Goal: Task Accomplishment & Management: Complete application form

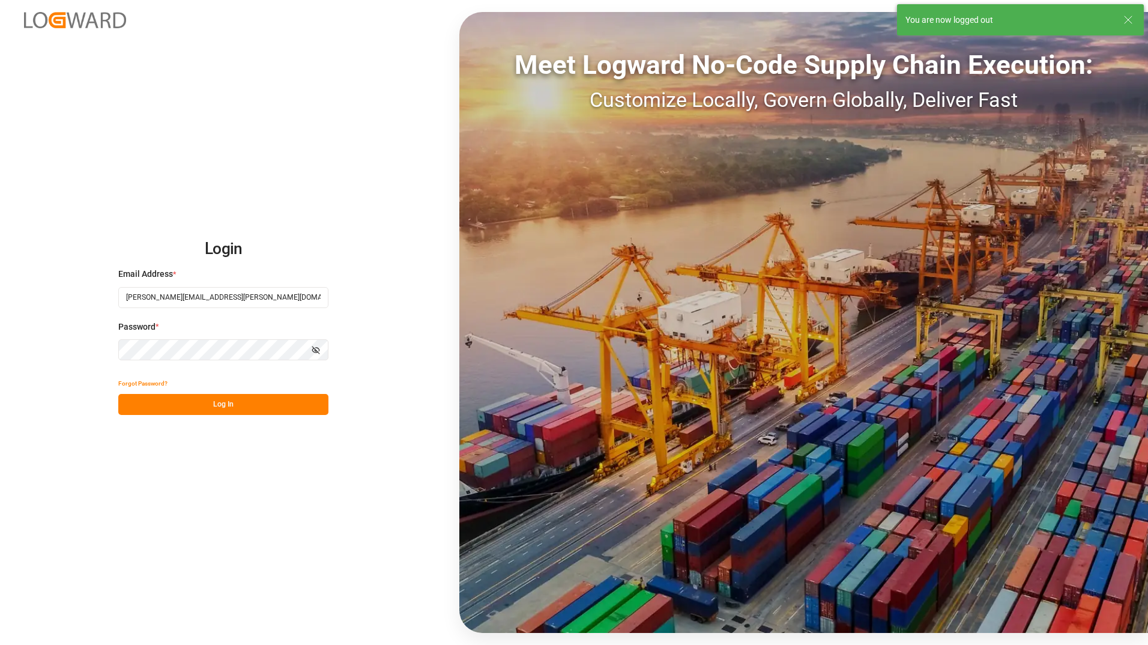
drag, startPoint x: 278, startPoint y: 408, endPoint x: 290, endPoint y: 378, distance: 32.3
click at [278, 408] on button "Log In" at bounding box center [223, 404] width 210 height 21
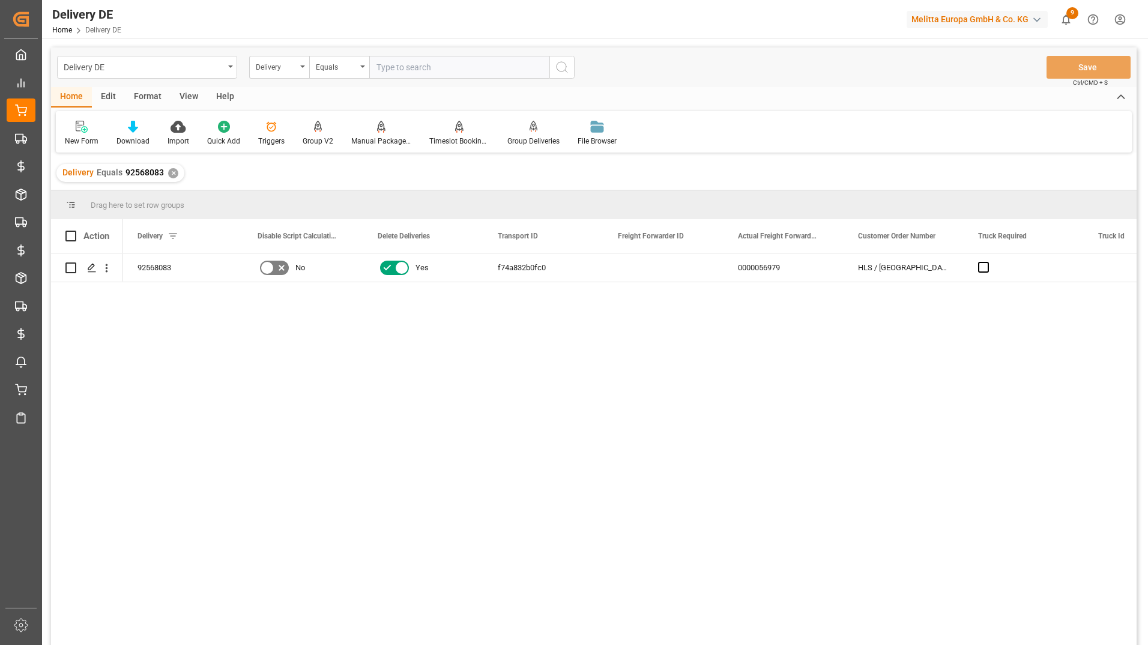
click at [423, 74] on input "text" at bounding box center [459, 67] width 180 height 23
paste input "92565961"
type input "92565961"
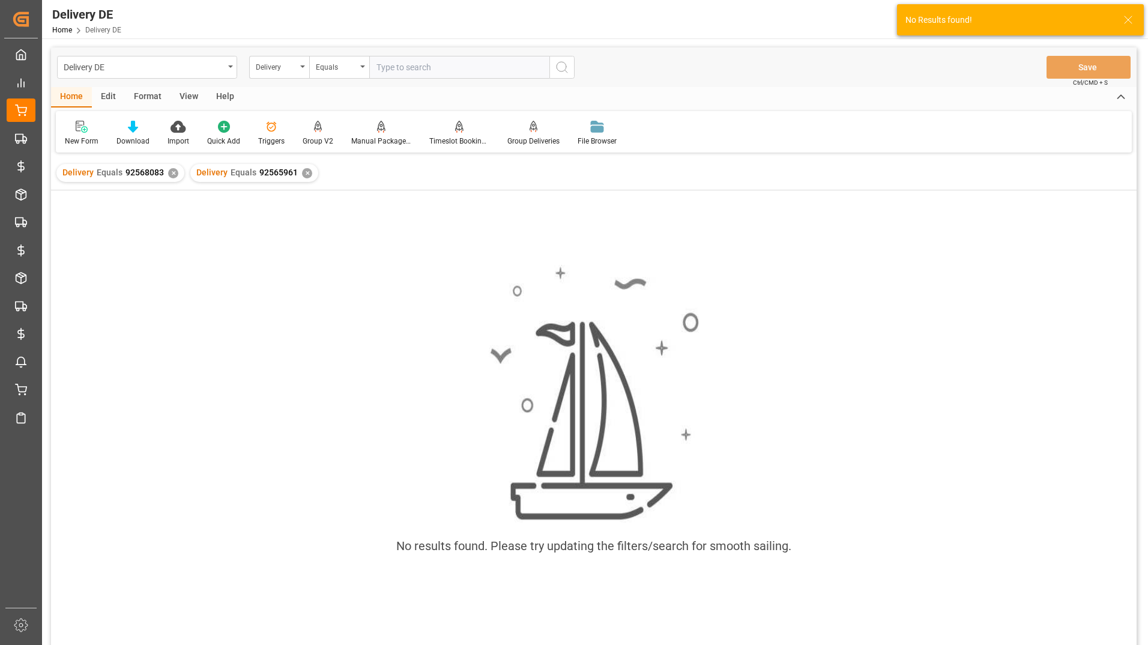
click at [172, 174] on div "✕" at bounding box center [173, 173] width 10 height 10
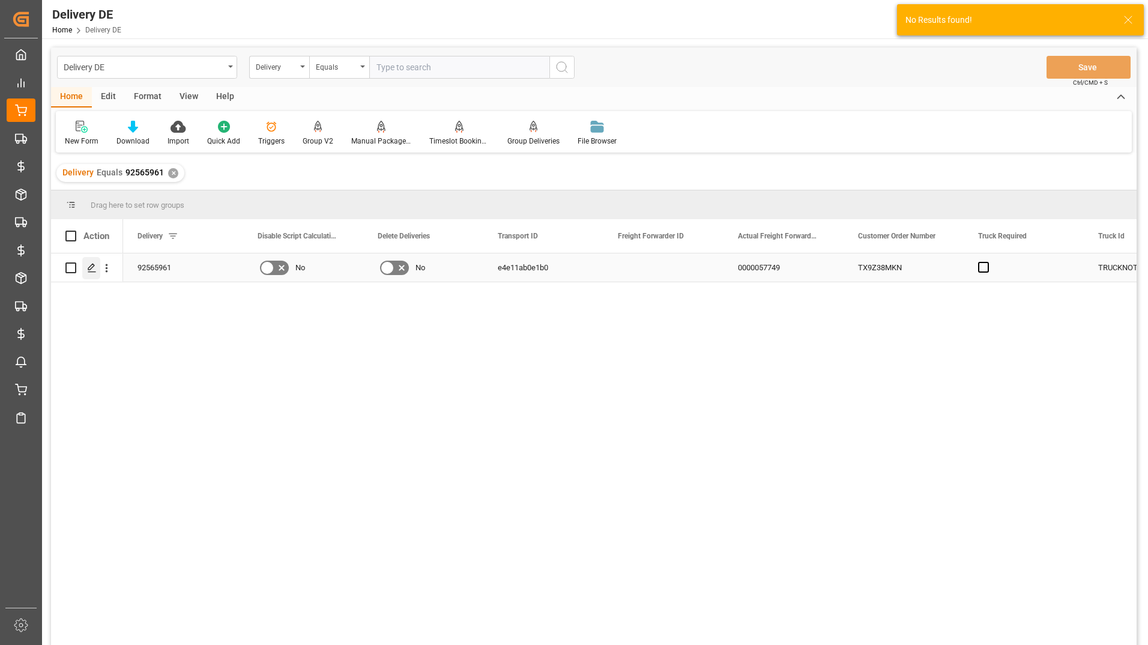
click at [87, 271] on icon "Press SPACE to select this row." at bounding box center [92, 268] width 10 height 10
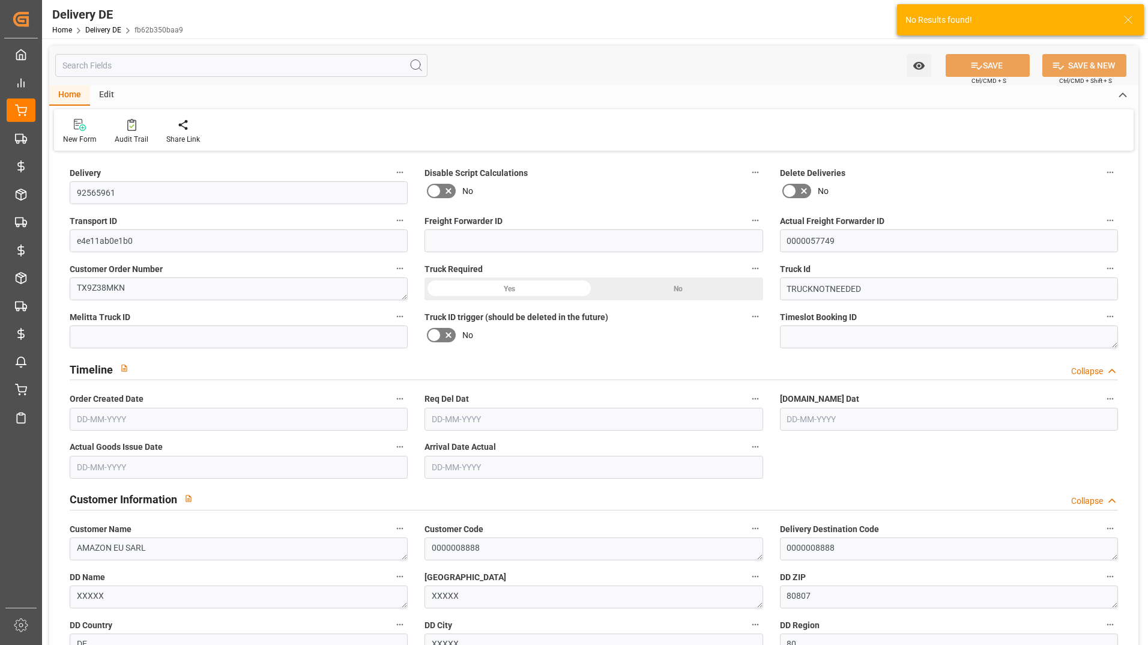
type input "0"
type input "7.68"
type input "8.722"
type input "62.1"
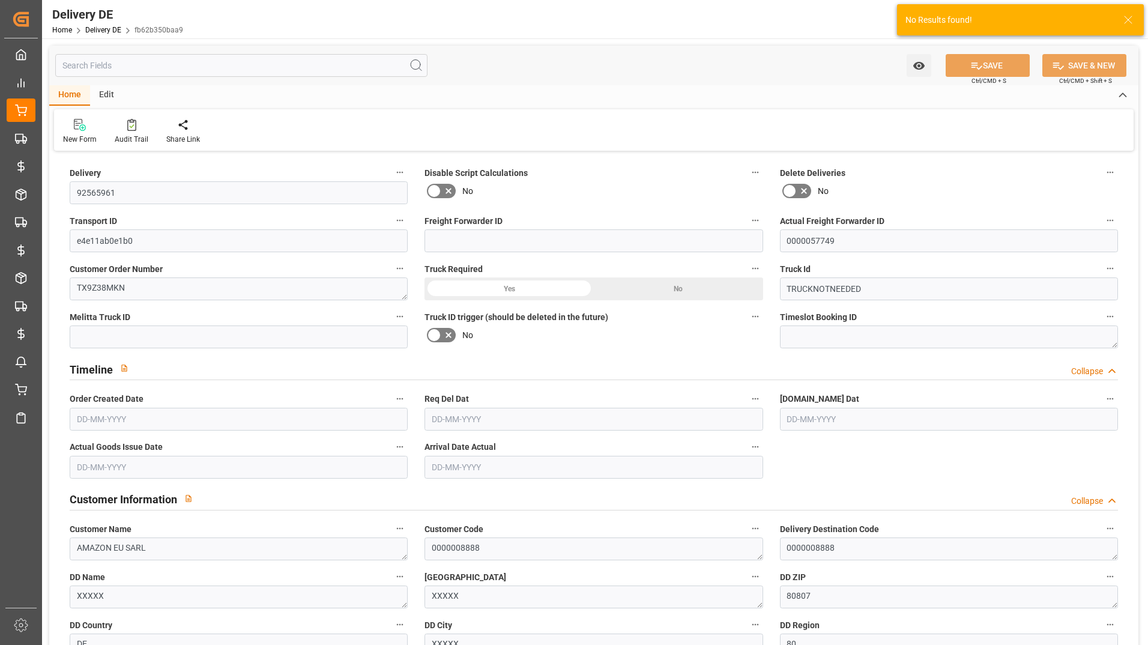
type input "-1.932"
type input "0"
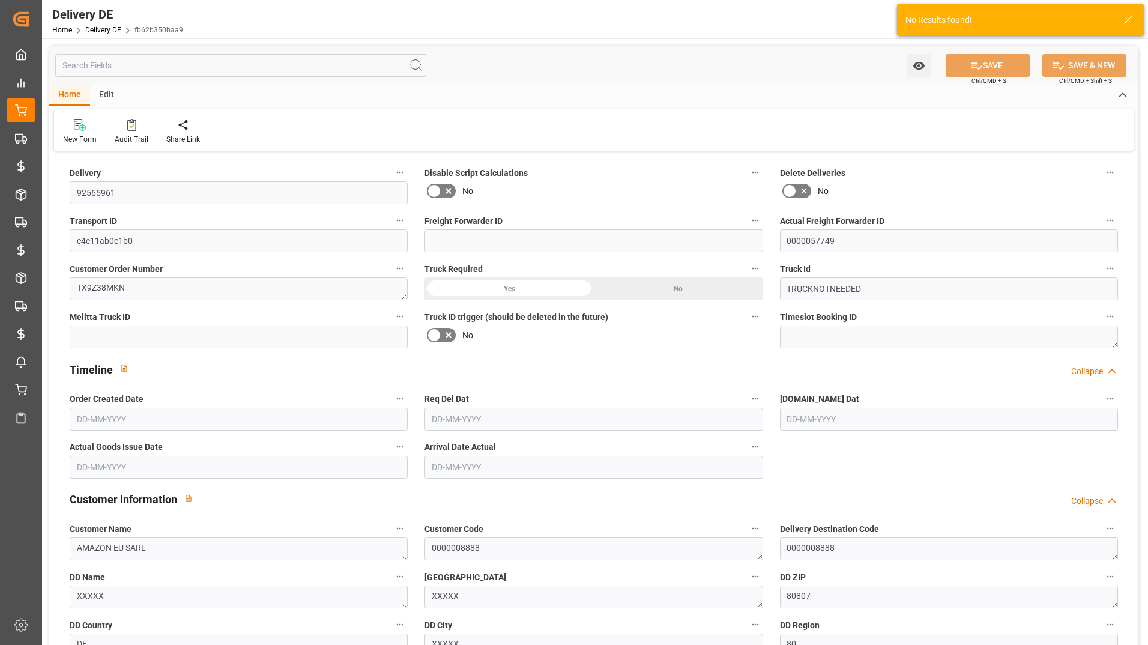
type input "0"
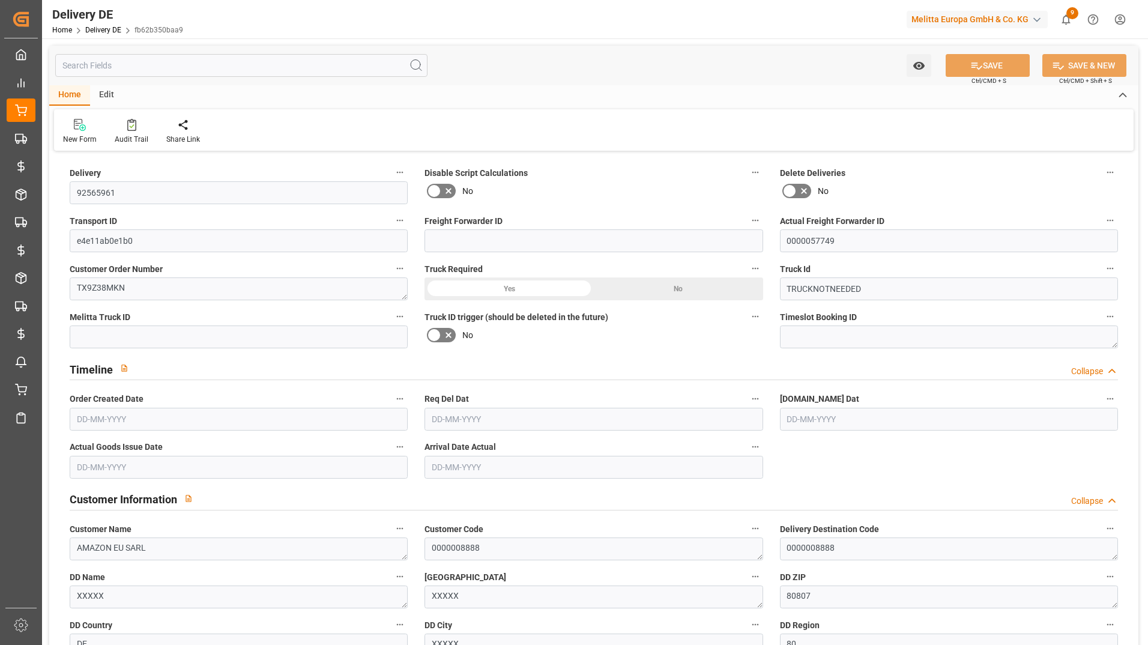
type input "[DATE]"
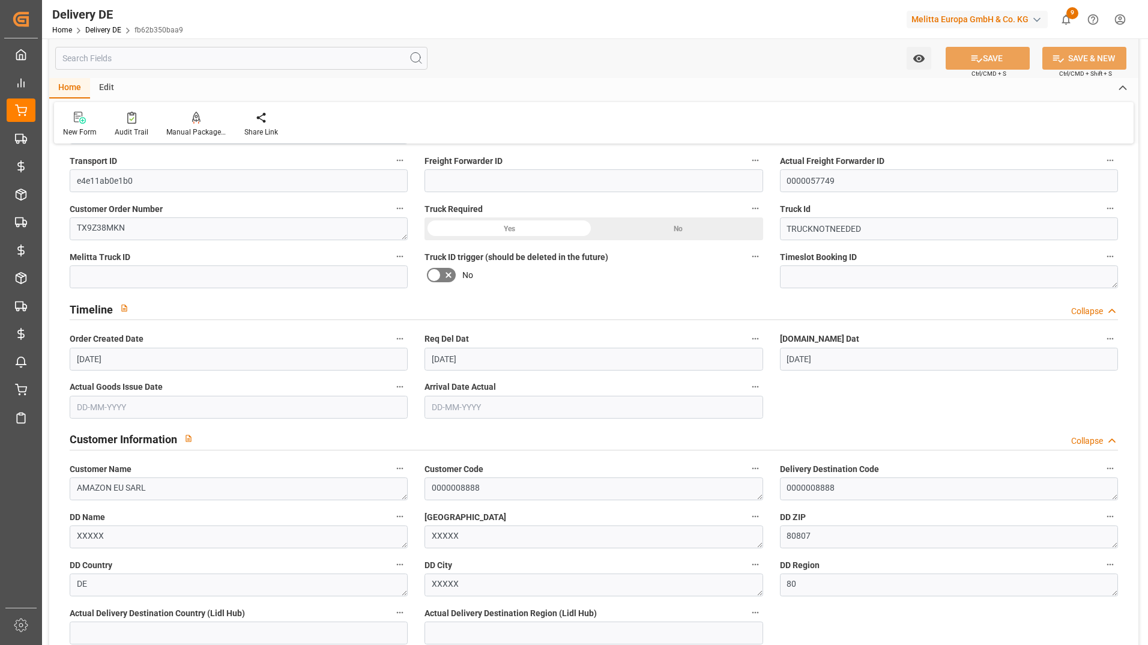
click at [155, 65] on input "text" at bounding box center [241, 58] width 372 height 23
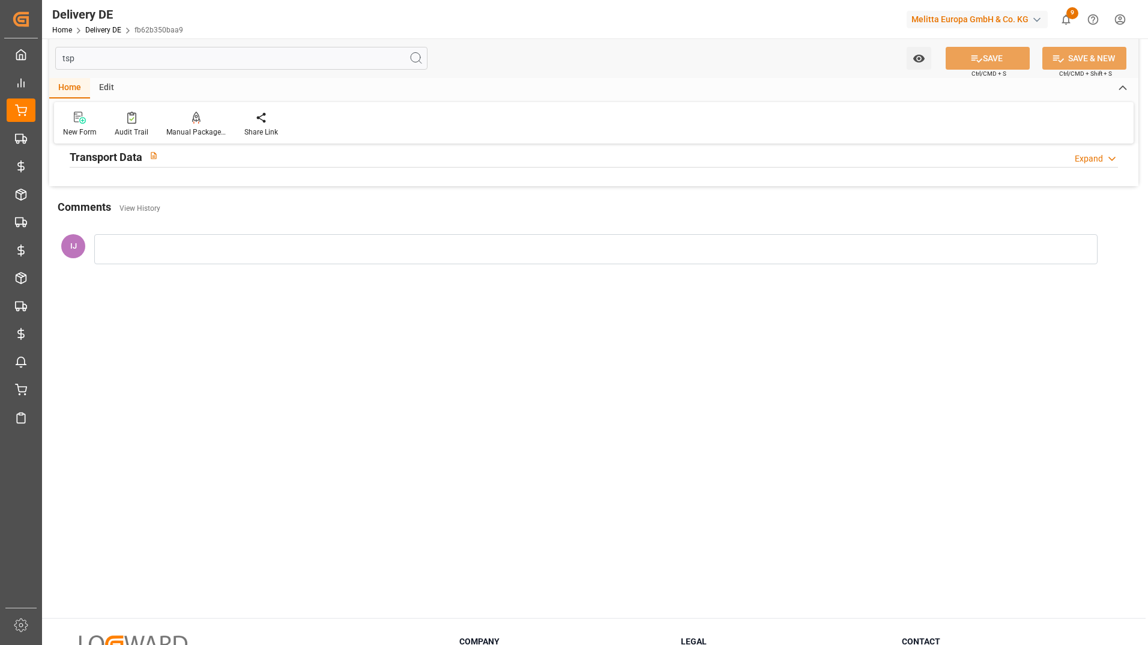
scroll to position [0, 0]
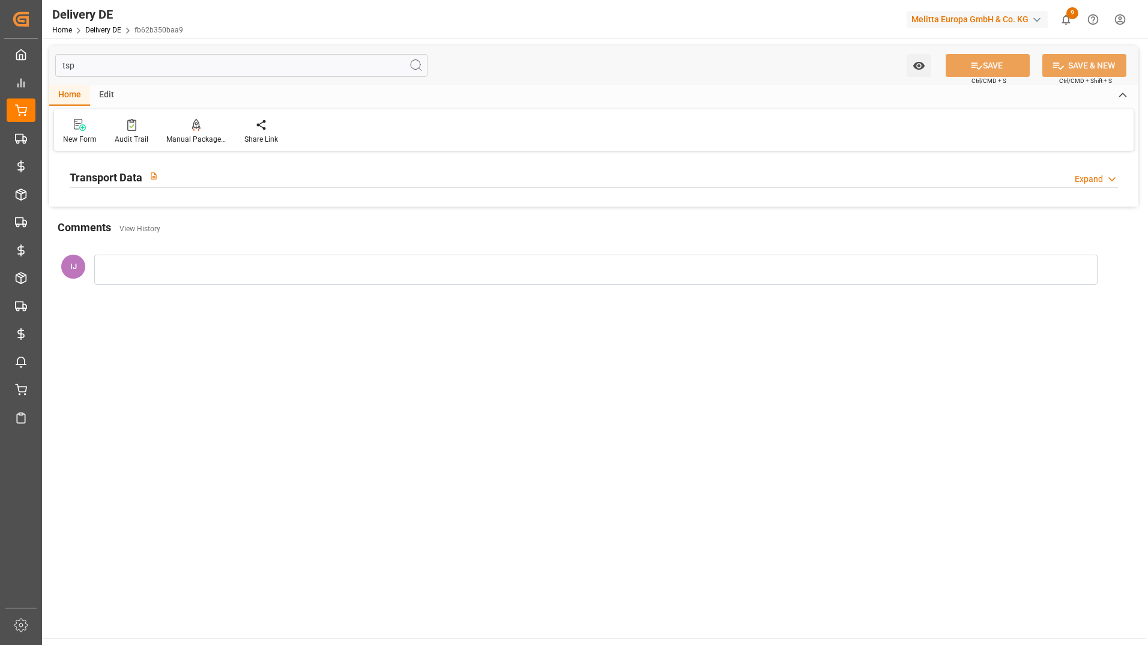
type input "tsp"
click at [122, 174] on h2 "Transport Data" at bounding box center [106, 177] width 73 height 16
drag, startPoint x: 101, startPoint y: 68, endPoint x: 49, endPoint y: 66, distance: 52.3
click at [49, 66] on div "tsp Watch Option SAVE Ctrl/CMD + S SAVE & NEW Ctrl/CMD + Shift + S" at bounding box center [593, 66] width 1089 height 40
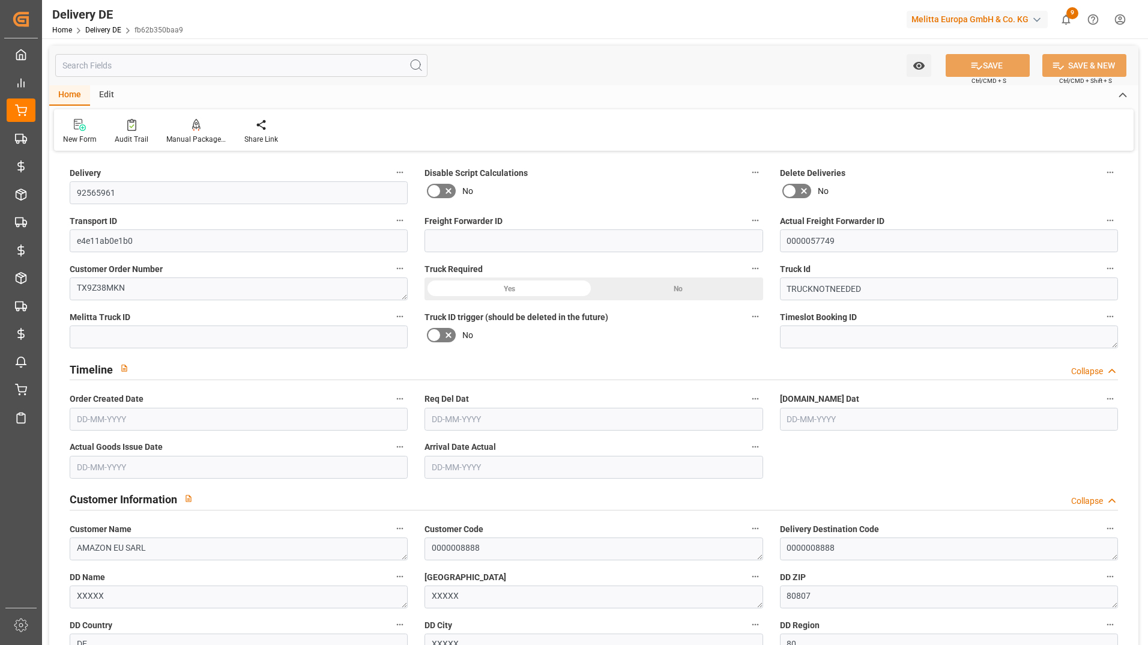
type input "92565961"
type input "e4e11ab0e1b0"
type input "0000057749"
type textarea "TX9Z38MKN"
type input "TRUCKNOTNEEDED"
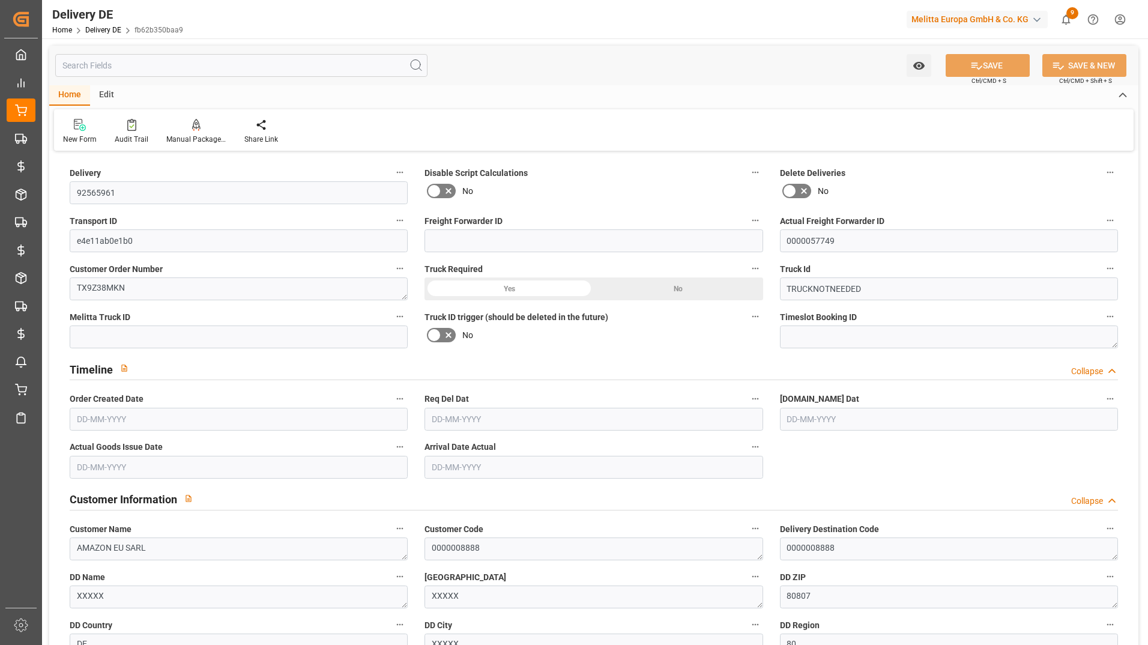
type textarea "AMAZON EU SARL"
type textarea "0000008888"
type textarea "XXXXX"
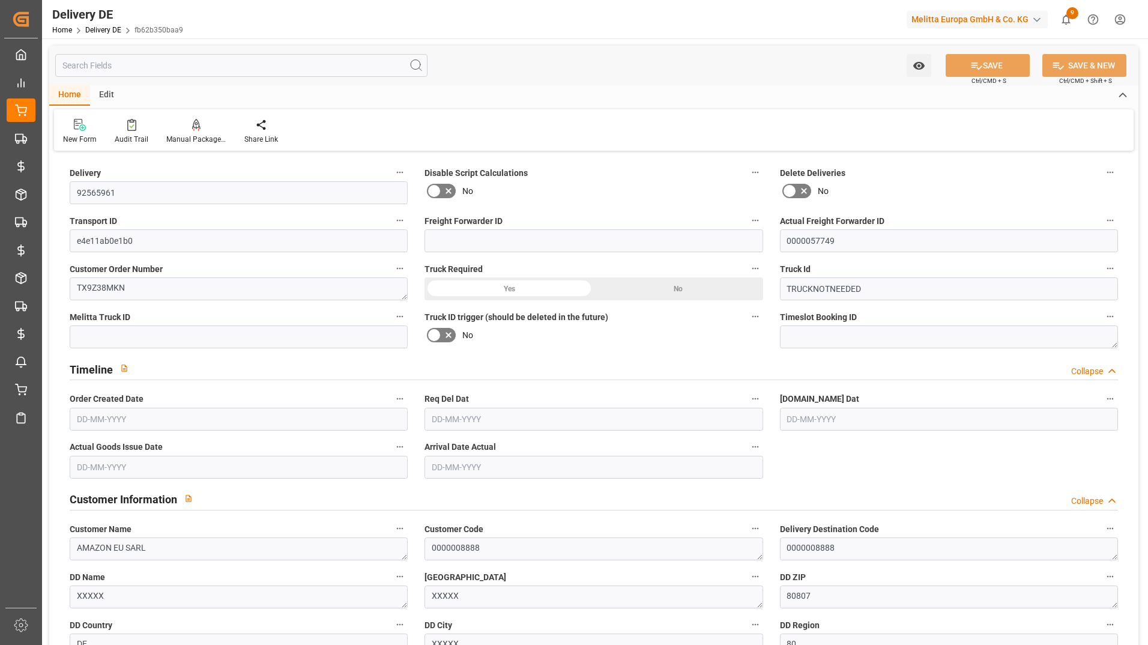
type textarea "80807"
type textarea "DE"
type textarea "XXXXX"
type textarea "80"
type textarea "0011"
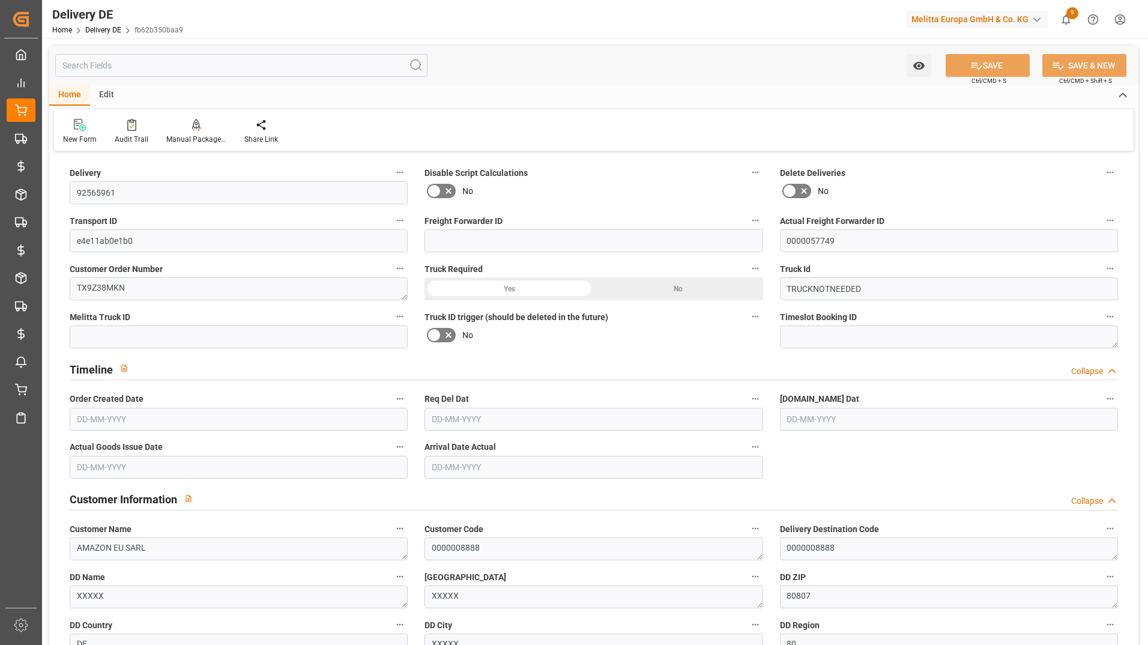
type textarea "1"
type textarea "LF"
type input "Parcel"
type textarea "AD_DP"
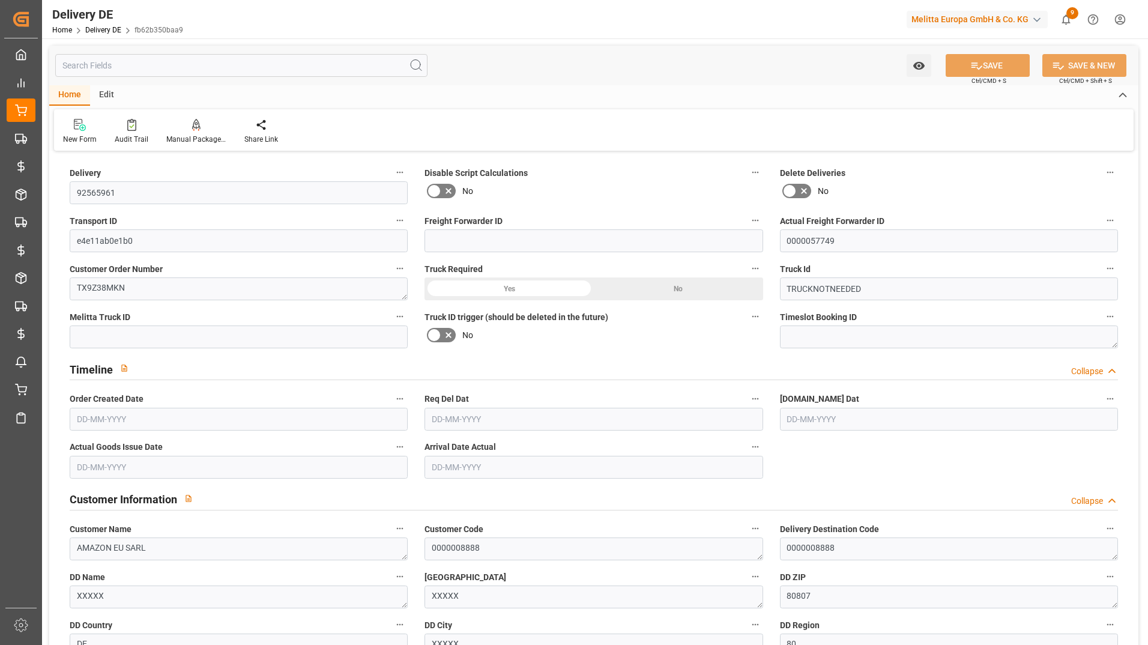
type input "AD_DP"
type input "DAP"
type input "DP"
type input "0"
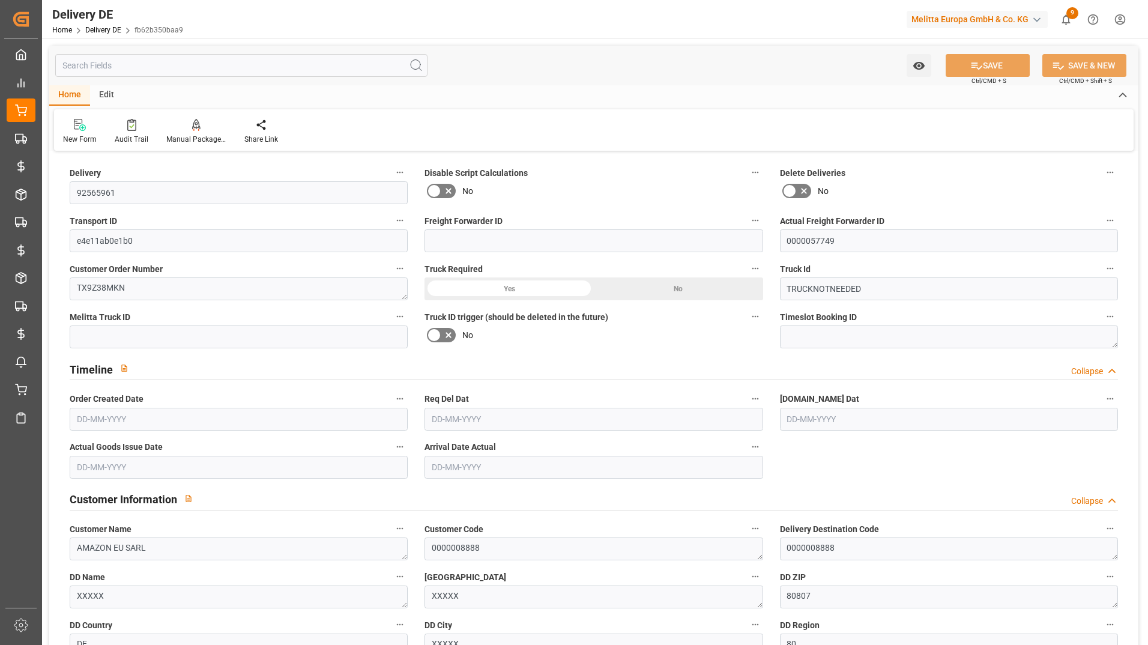
type input "7.68"
type input "8.722"
type input "62.1"
type input "-1.932"
type input "0"
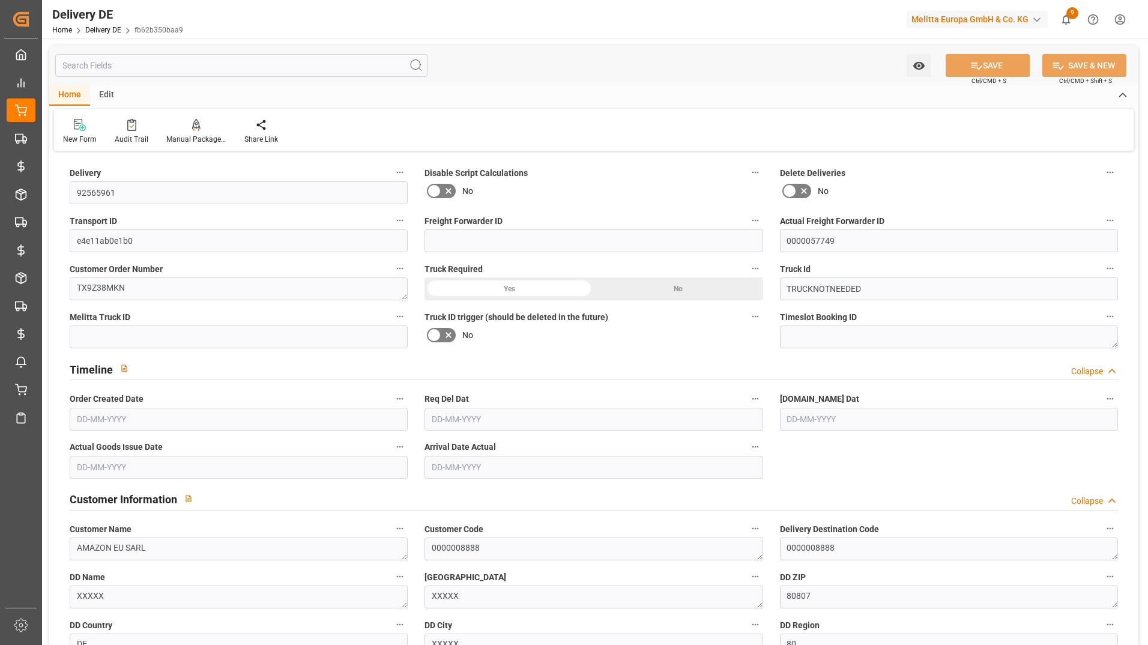
type input "0"
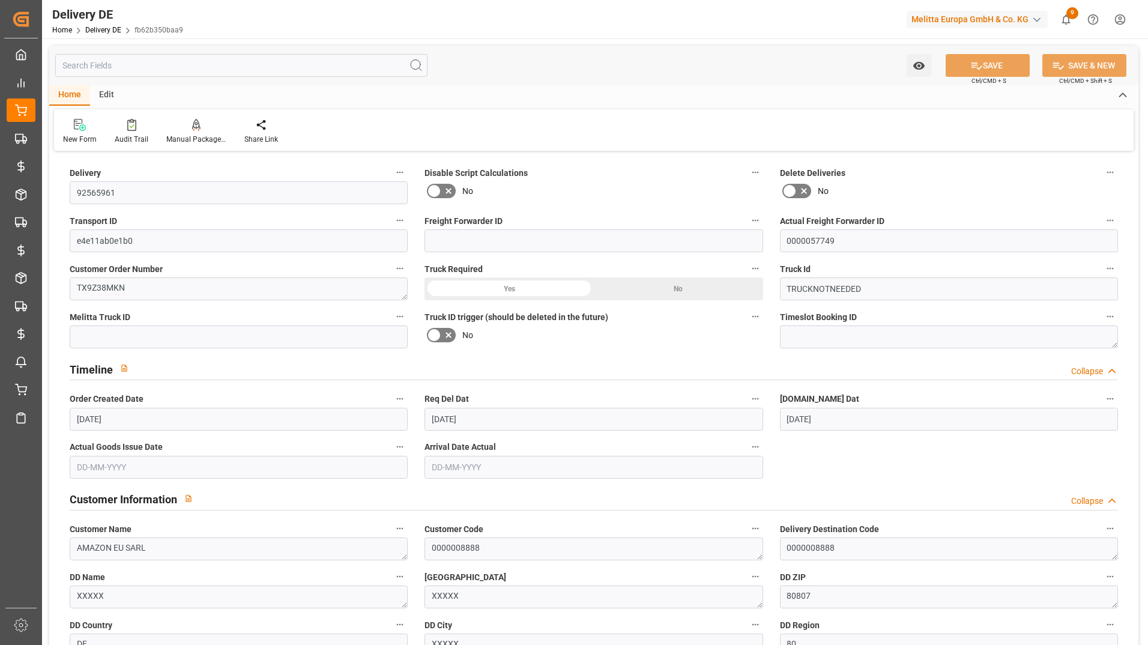
type input "[DATE]"
drag, startPoint x: 127, startPoint y: 249, endPoint x: 57, endPoint y: 249, distance: 69.7
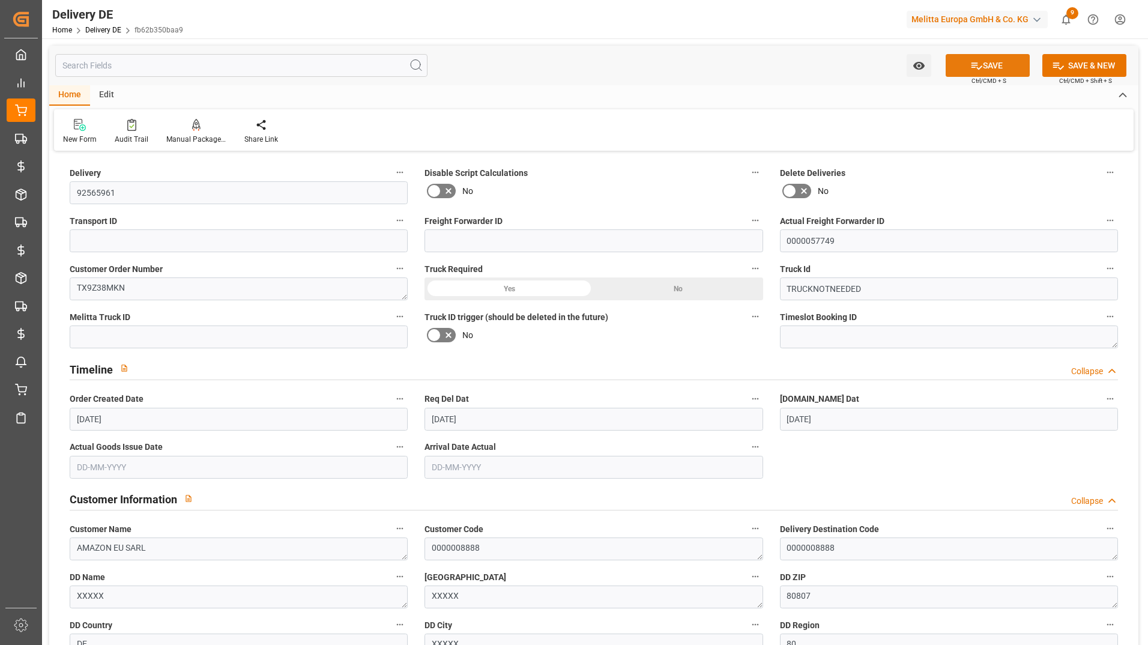
click at [992, 63] on button "SAVE" at bounding box center [988, 65] width 84 height 23
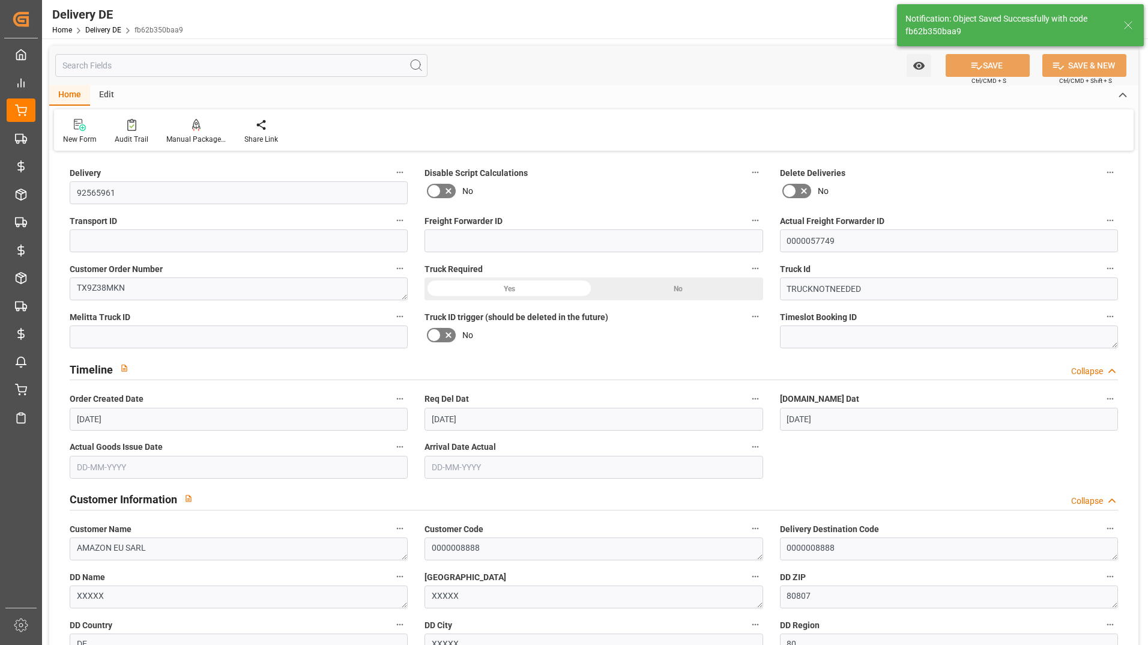
type input "2b8b7c13d8a9"
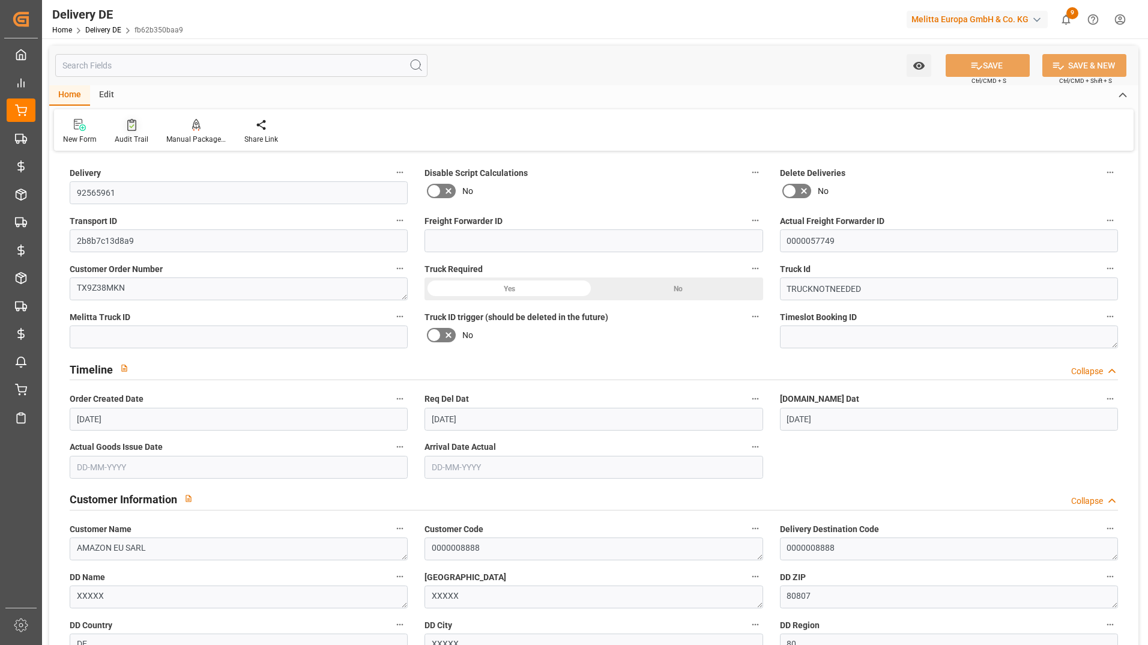
click at [136, 140] on div "Audit Trail" at bounding box center [132, 139] width 34 height 11
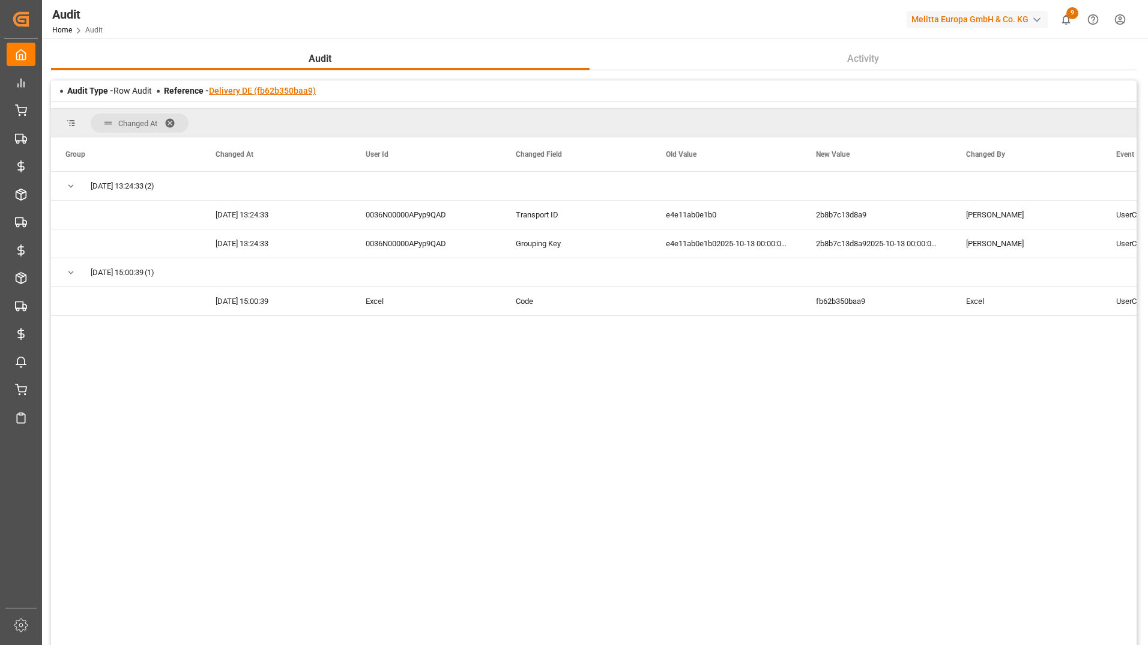
click at [263, 95] on link "Delivery DE (fb62b350baa9)" at bounding box center [262, 91] width 107 height 10
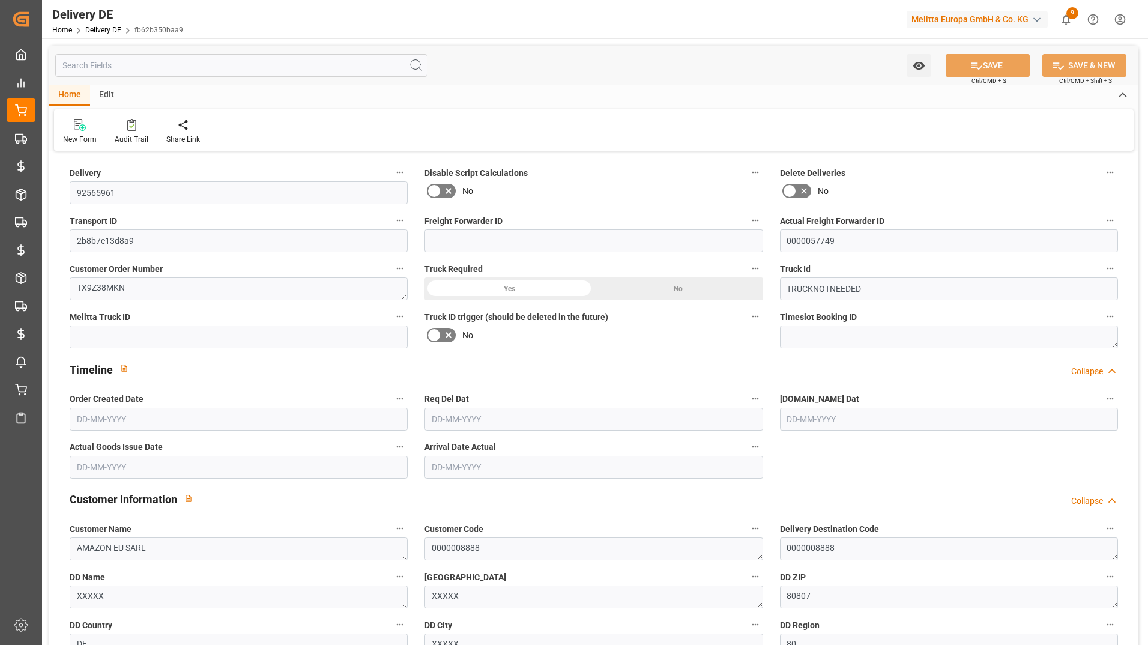
type input "0"
type input "7.68"
type input "8.722"
type input "62.1"
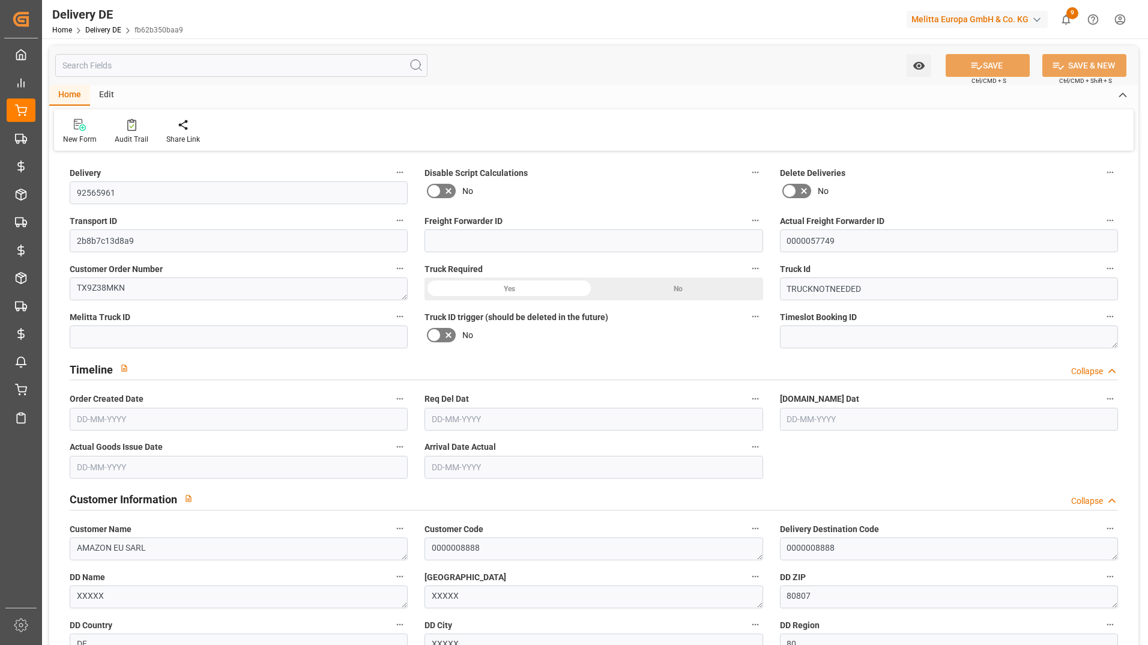
type input "-1.932"
type input "0"
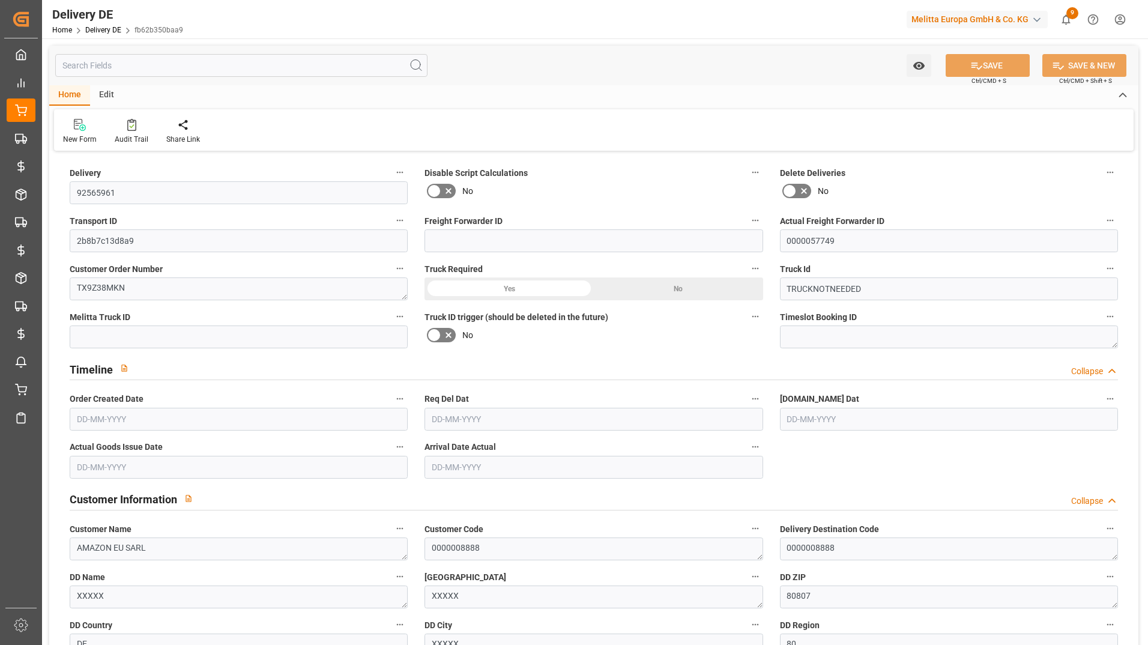
type input "0"
type input "[DATE]"
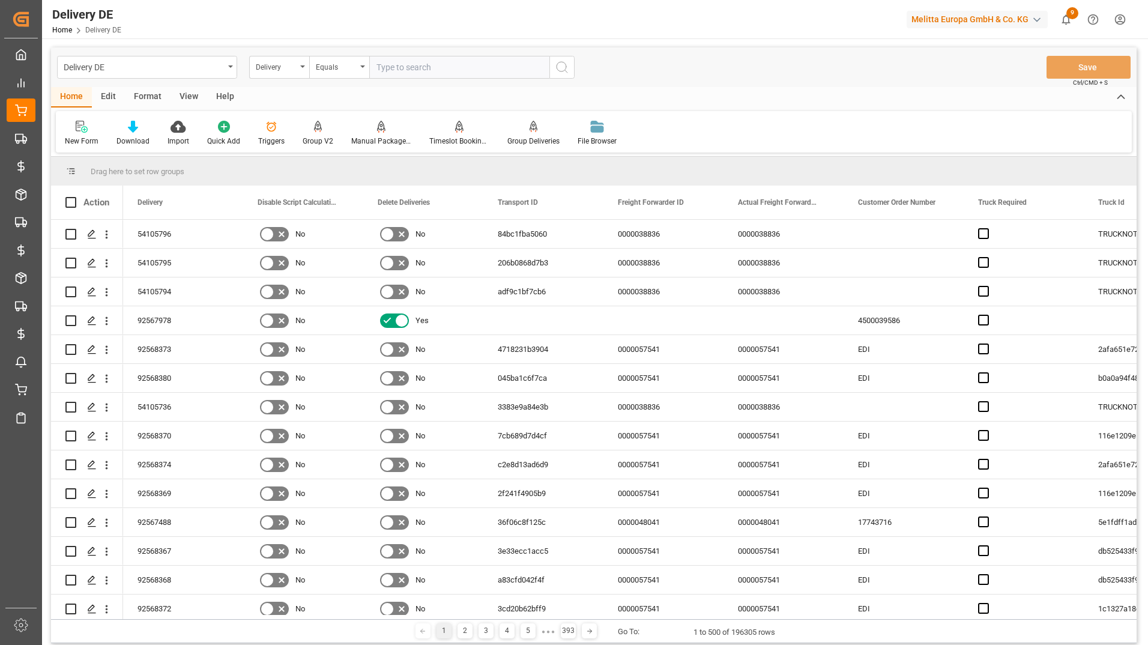
click at [187, 95] on div "View" at bounding box center [189, 97] width 37 height 20
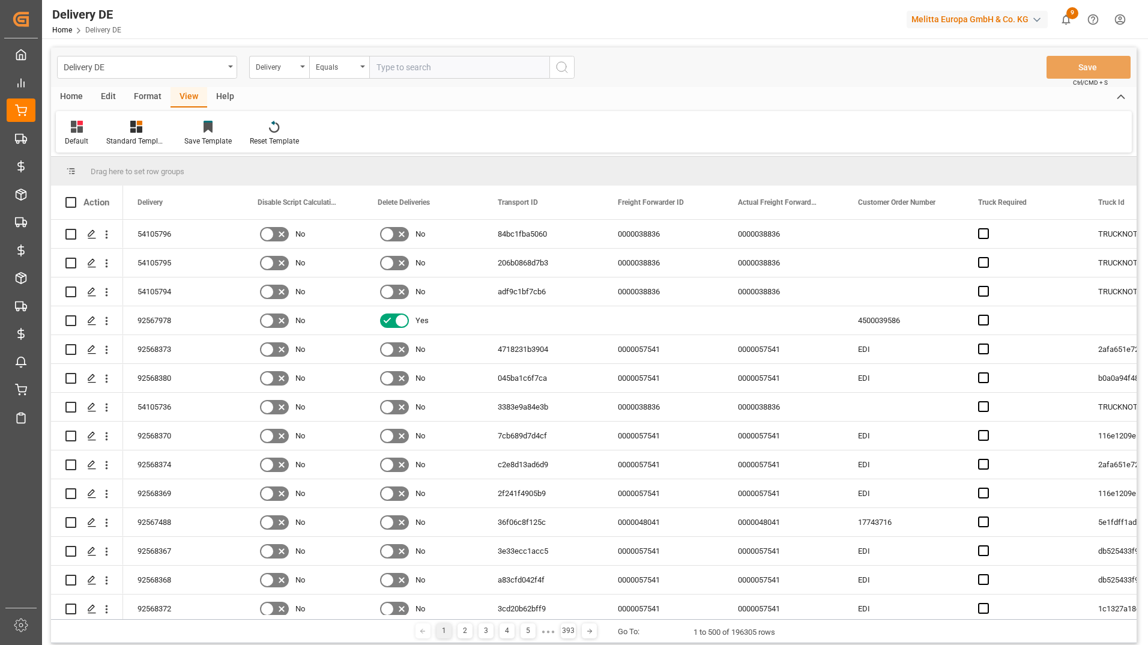
click at [105, 101] on div "Edit" at bounding box center [108, 97] width 33 height 20
click at [65, 88] on div "Home" at bounding box center [71, 97] width 41 height 20
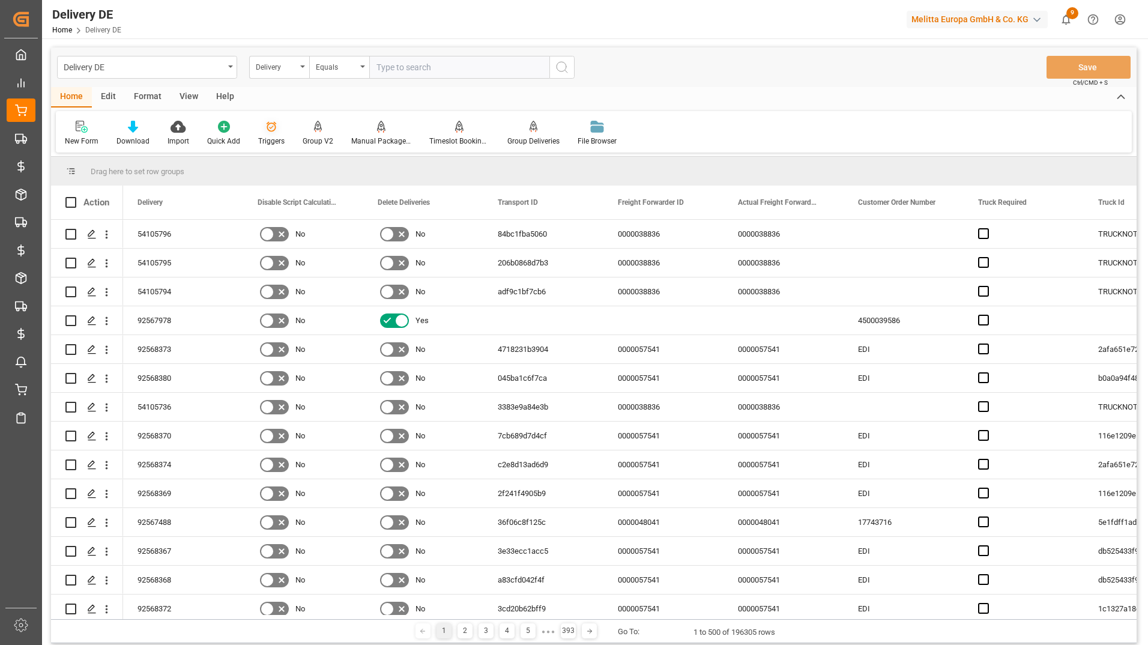
click at [270, 123] on icon at bounding box center [272, 127] width 10 height 10
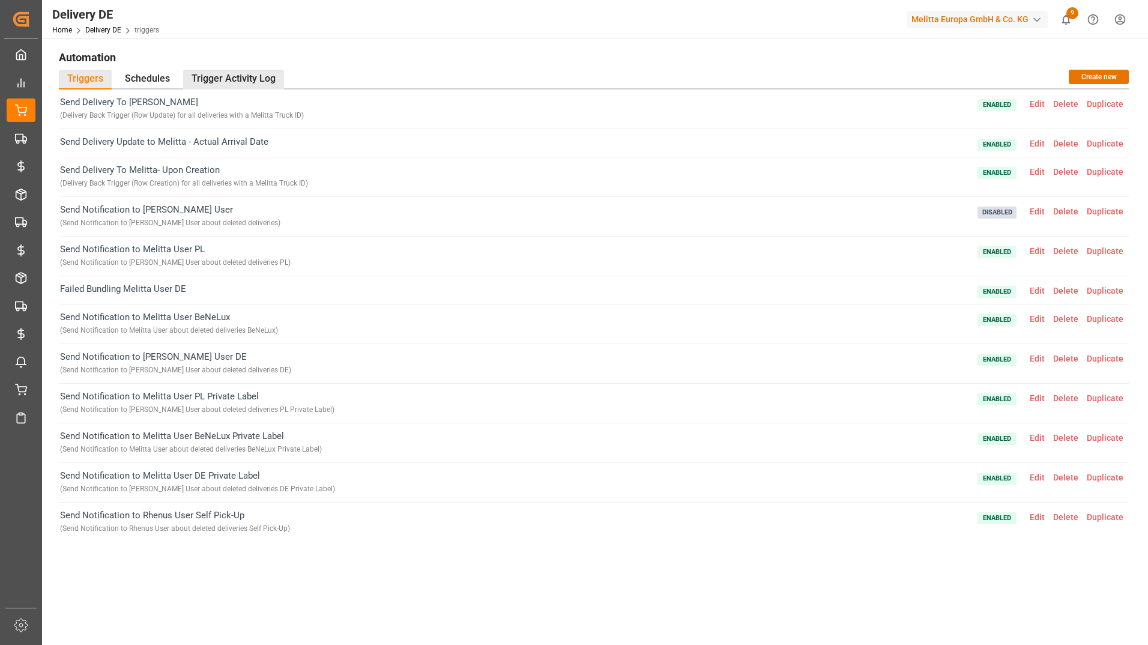
click at [232, 76] on div "Trigger Activity Log" at bounding box center [233, 80] width 101 height 20
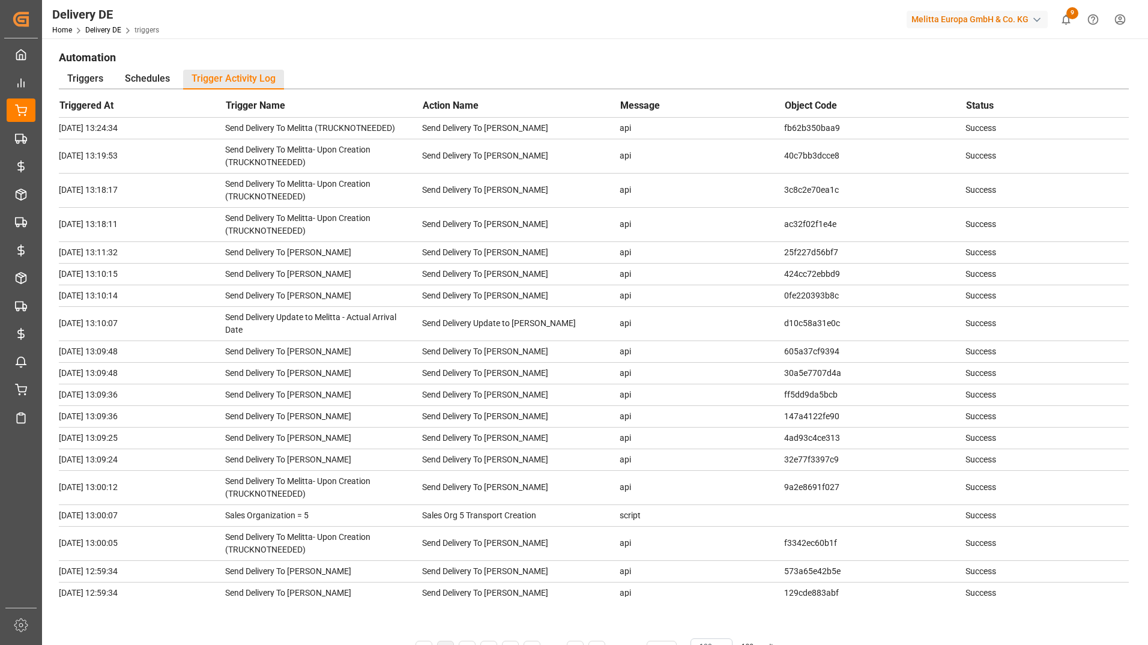
click at [412, 61] on h1 "Automation" at bounding box center [594, 57] width 1070 height 20
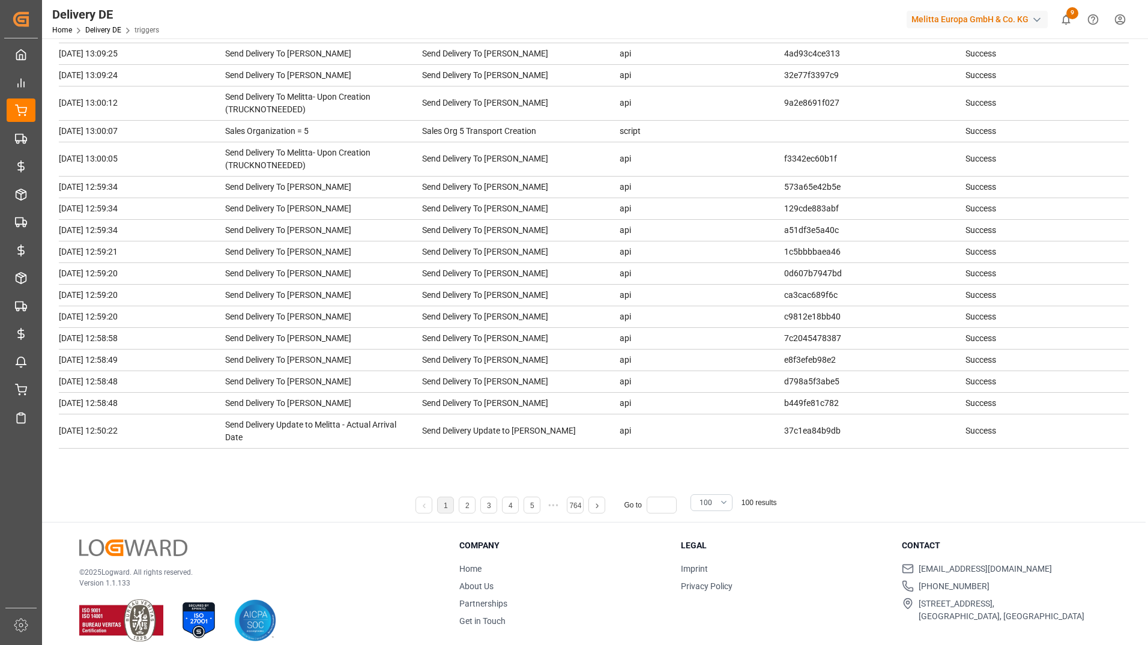
scroll to position [157, 0]
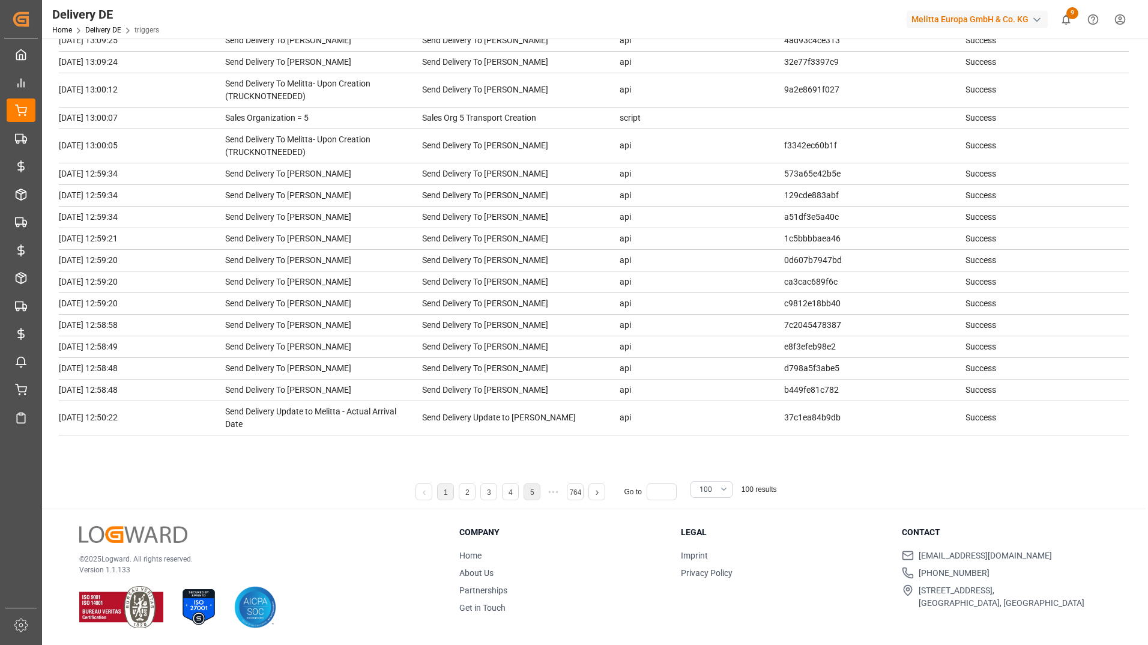
click at [528, 496] on li "5" at bounding box center [532, 491] width 17 height 17
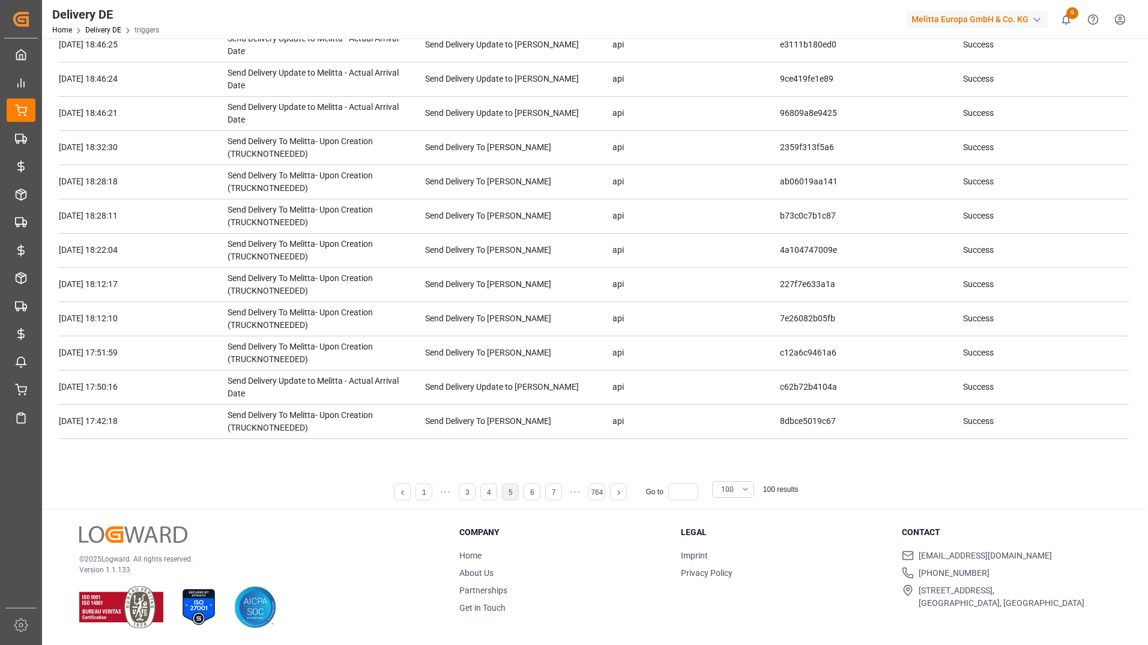
scroll to position [291, 0]
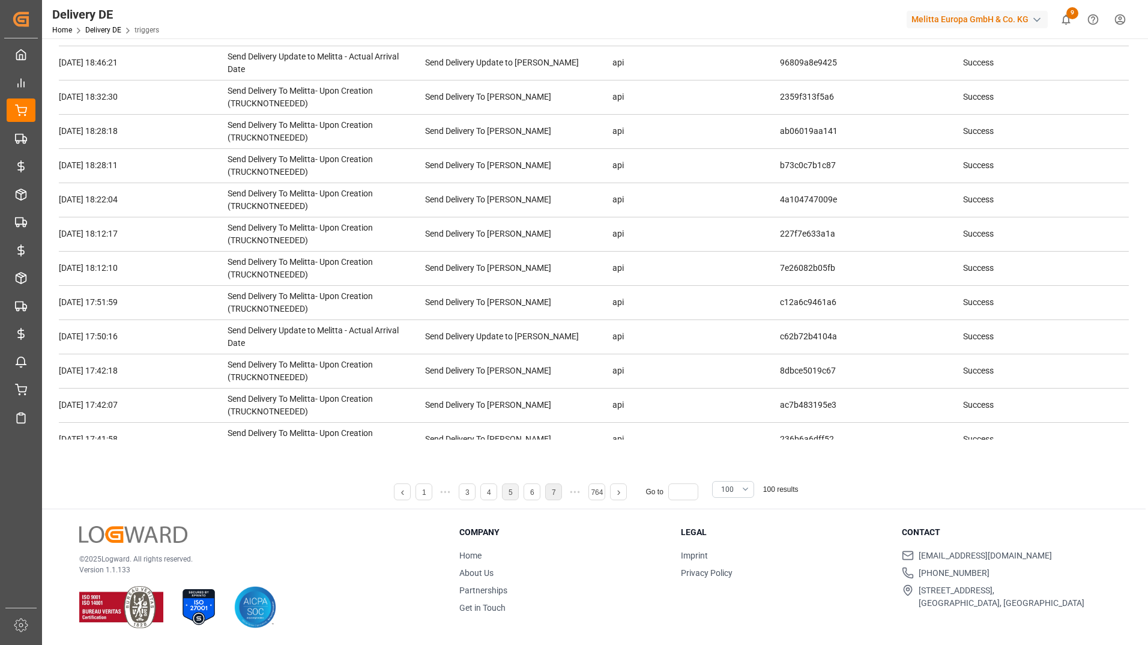
click at [552, 493] on link "7" at bounding box center [554, 492] width 4 height 8
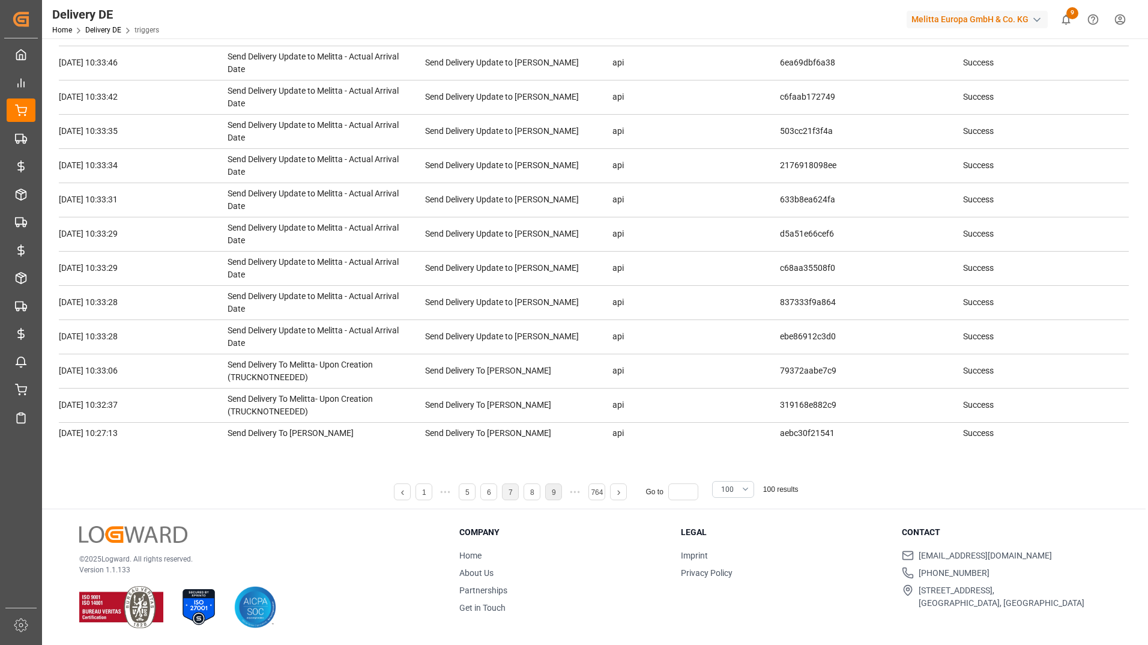
click at [558, 497] on li "9" at bounding box center [553, 491] width 17 height 17
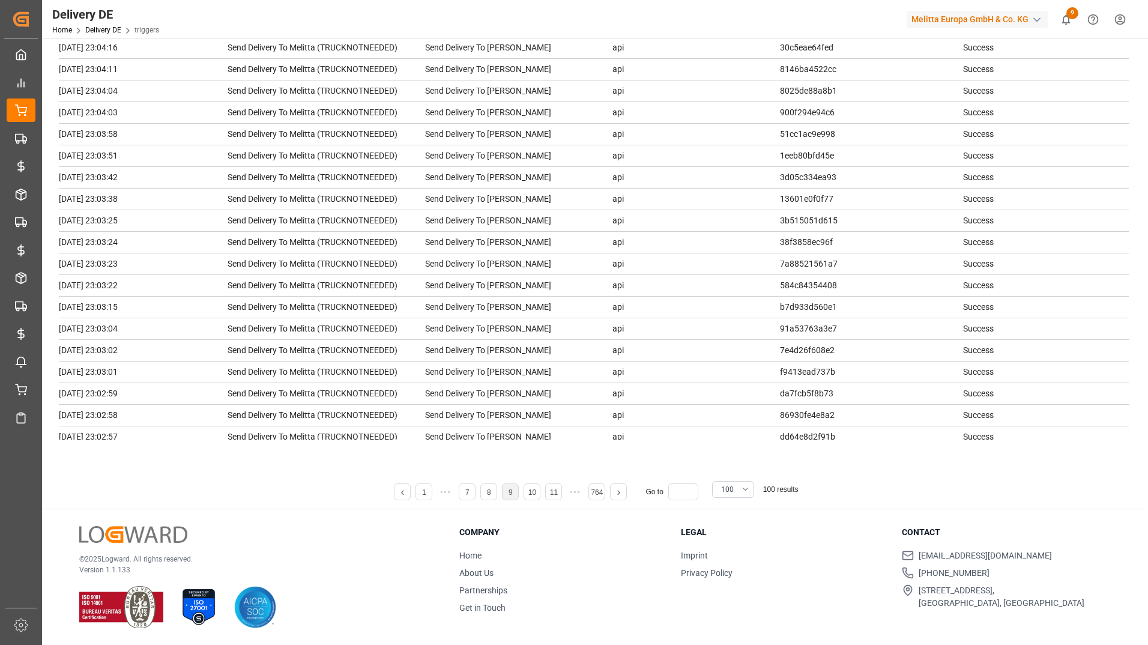
scroll to position [202, 0]
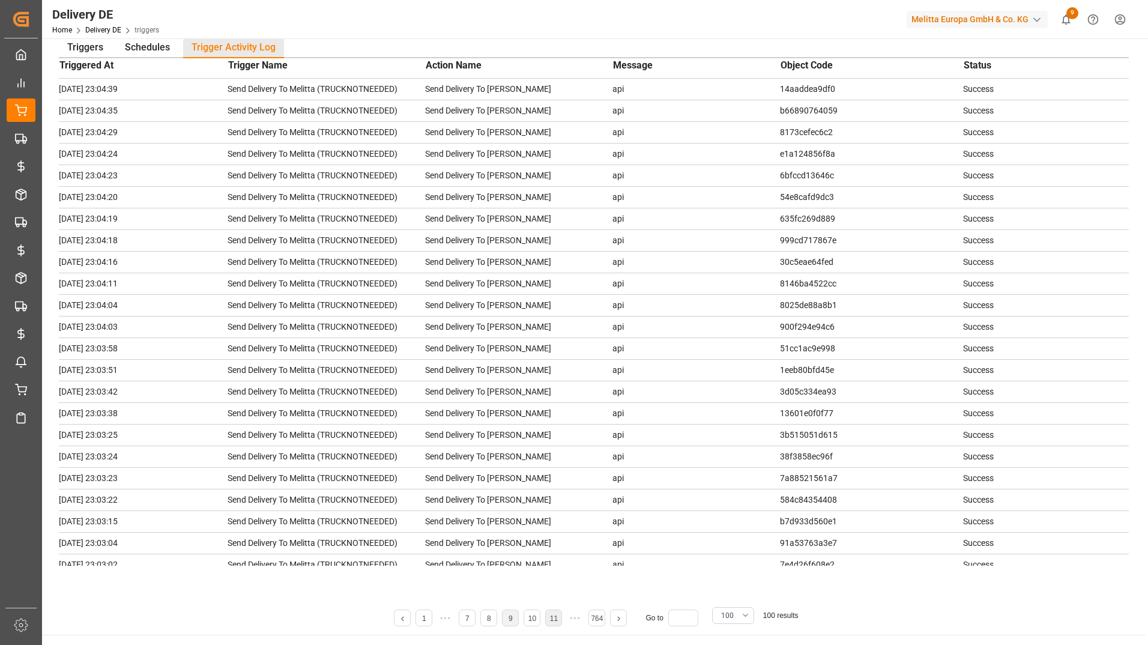
click at [554, 622] on link "11" at bounding box center [554, 618] width 8 height 8
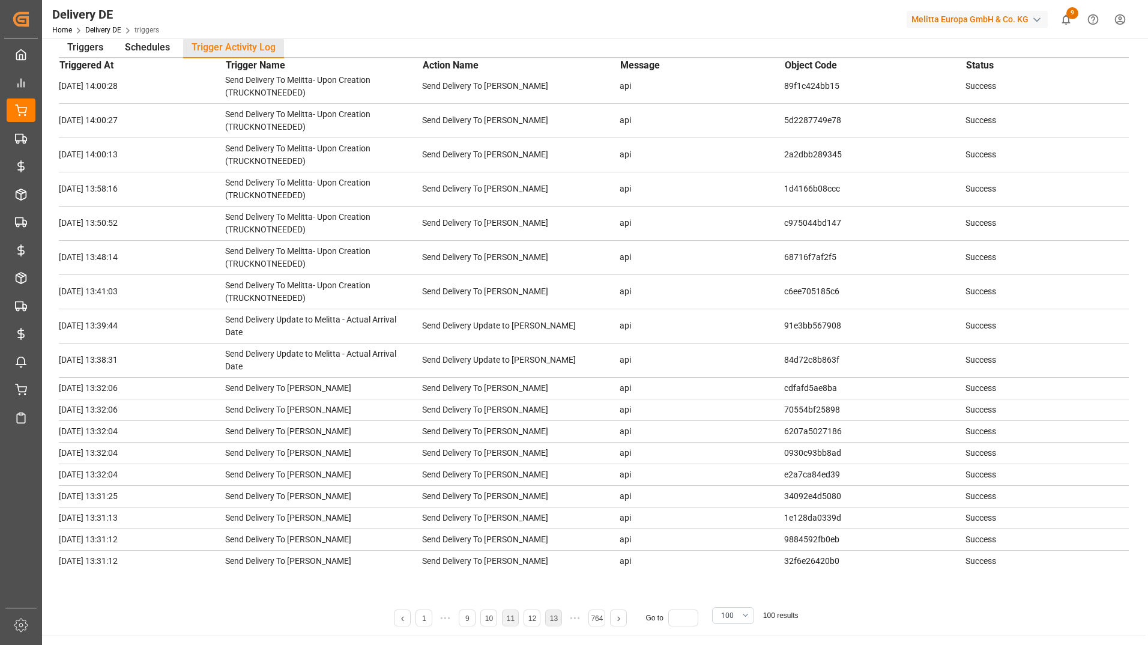
click at [557, 623] on li "13" at bounding box center [553, 617] width 17 height 17
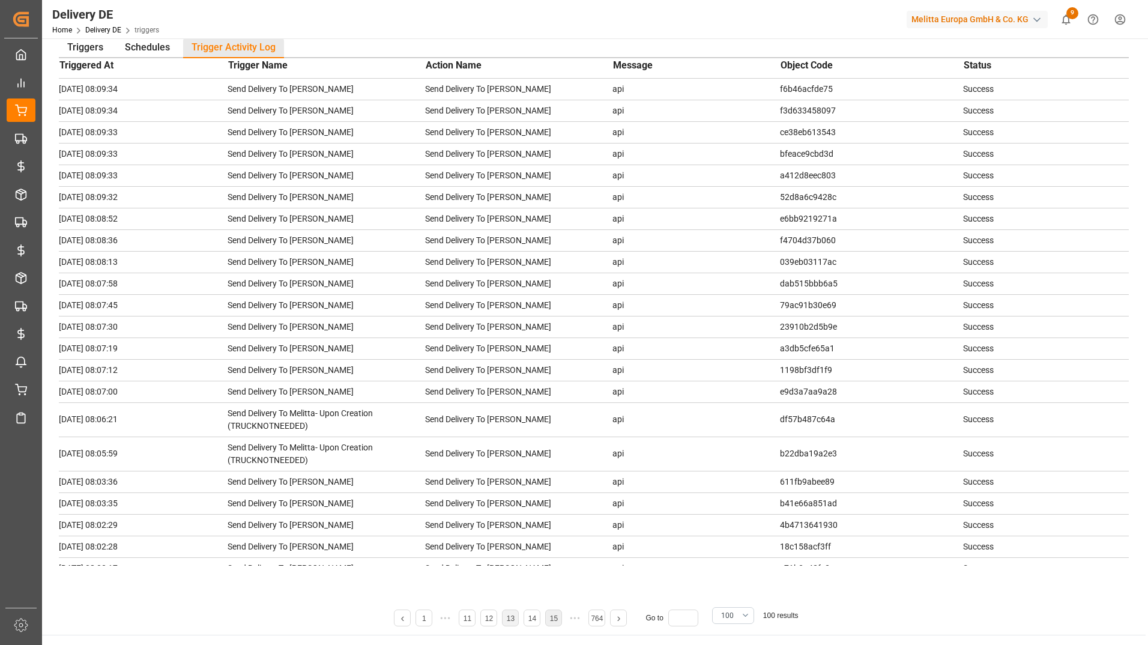
click at [557, 623] on li "15" at bounding box center [553, 617] width 17 height 17
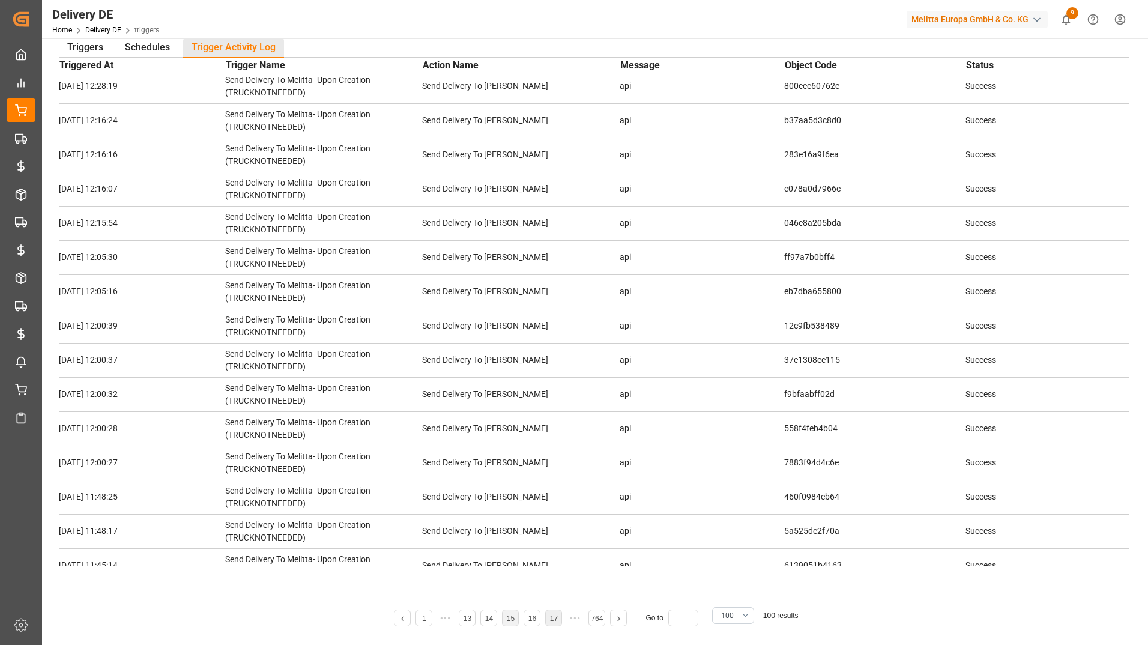
click at [557, 623] on li "17" at bounding box center [553, 617] width 17 height 17
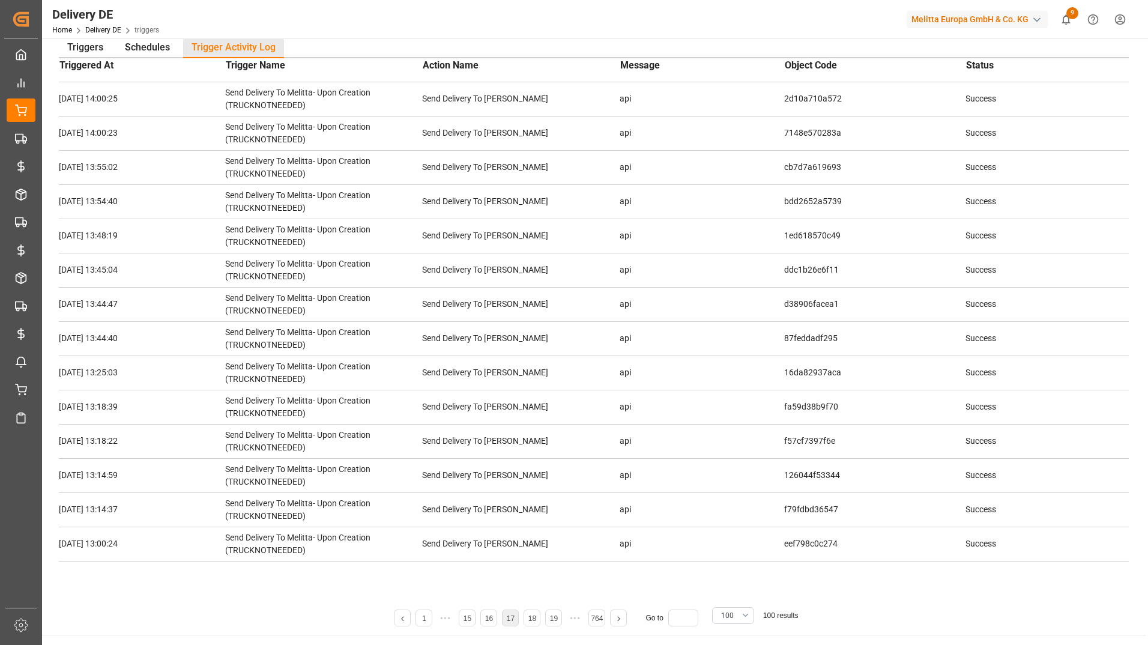
scroll to position [291, 0]
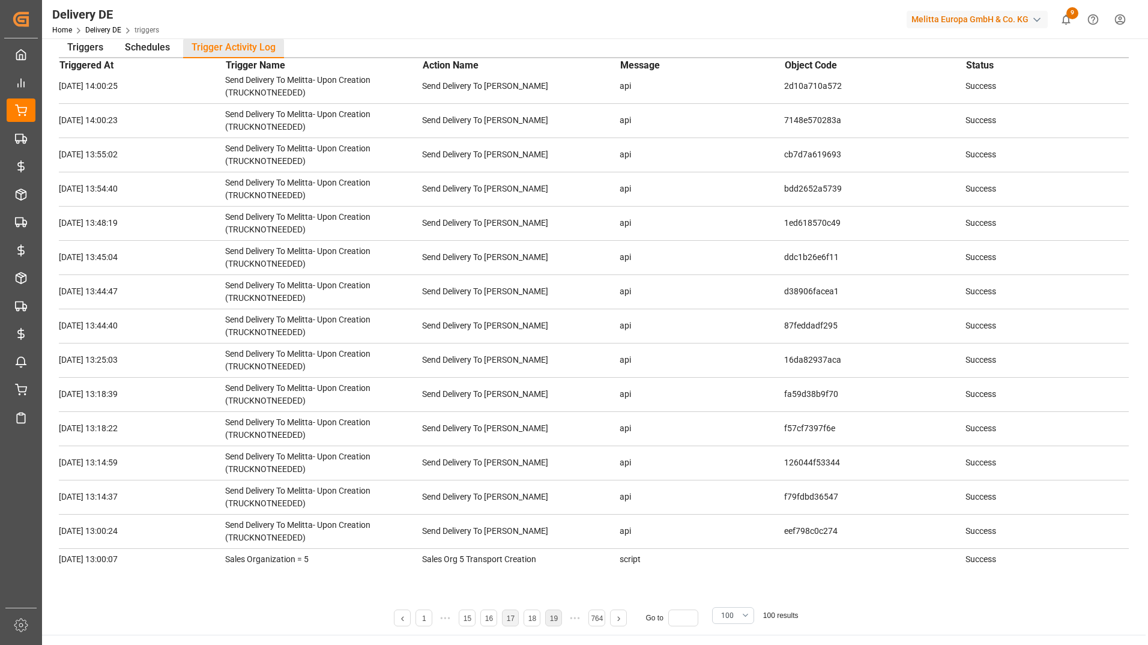
click at [557, 623] on li "19" at bounding box center [553, 617] width 17 height 17
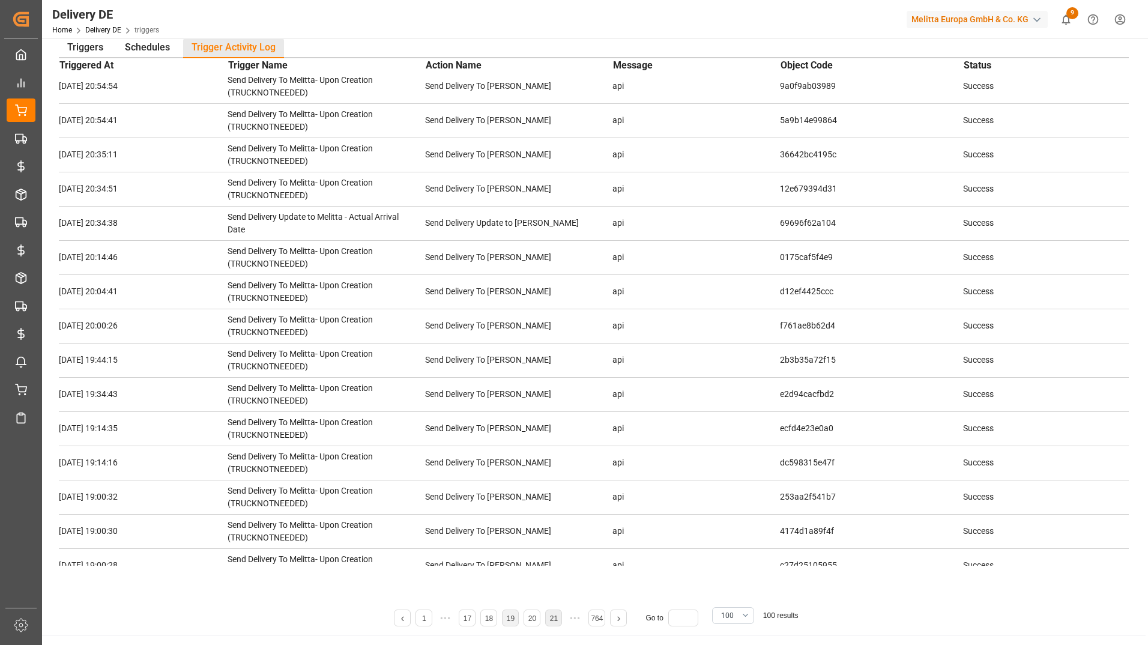
click at [557, 623] on li "21" at bounding box center [553, 617] width 17 height 17
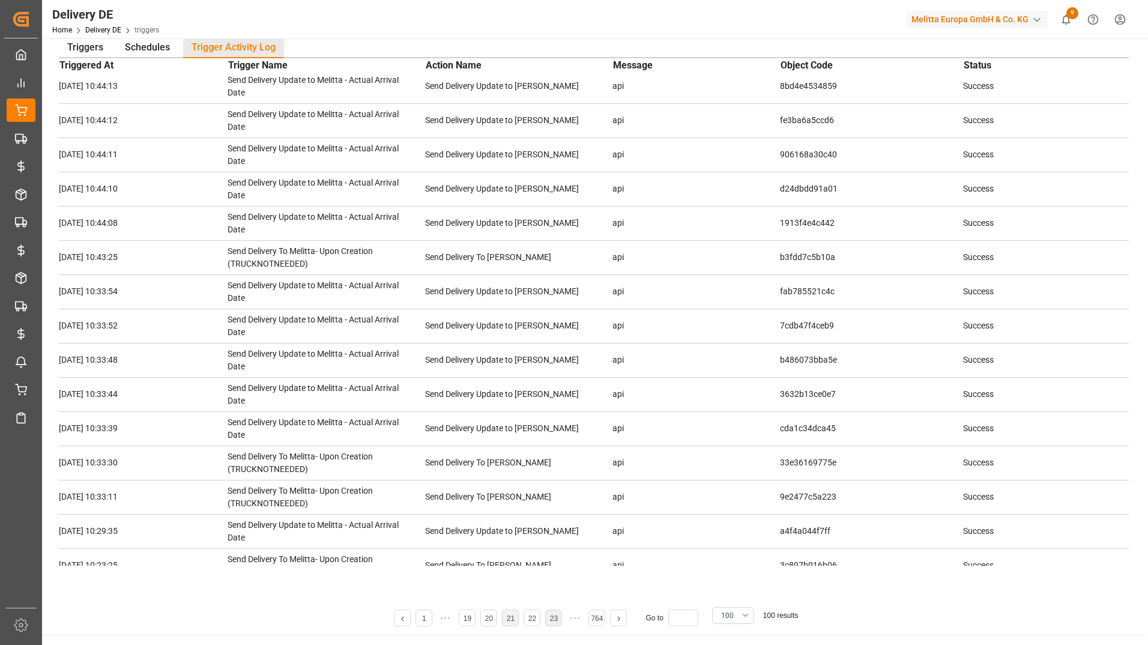
click at [557, 623] on li "23" at bounding box center [553, 617] width 17 height 17
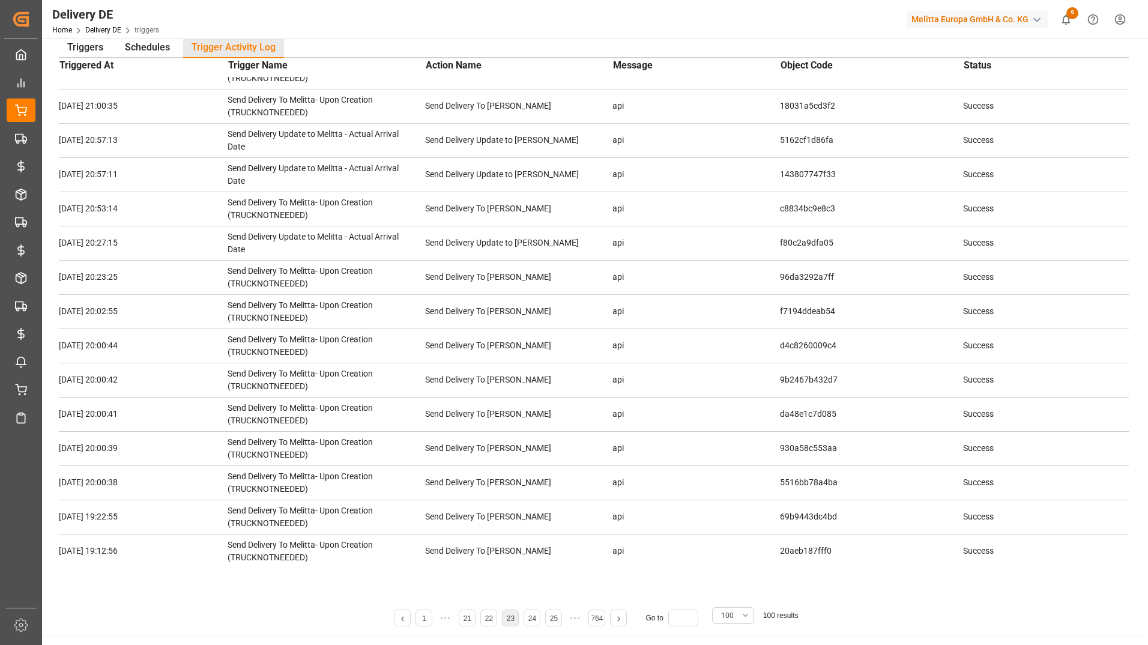
scroll to position [291, 0]
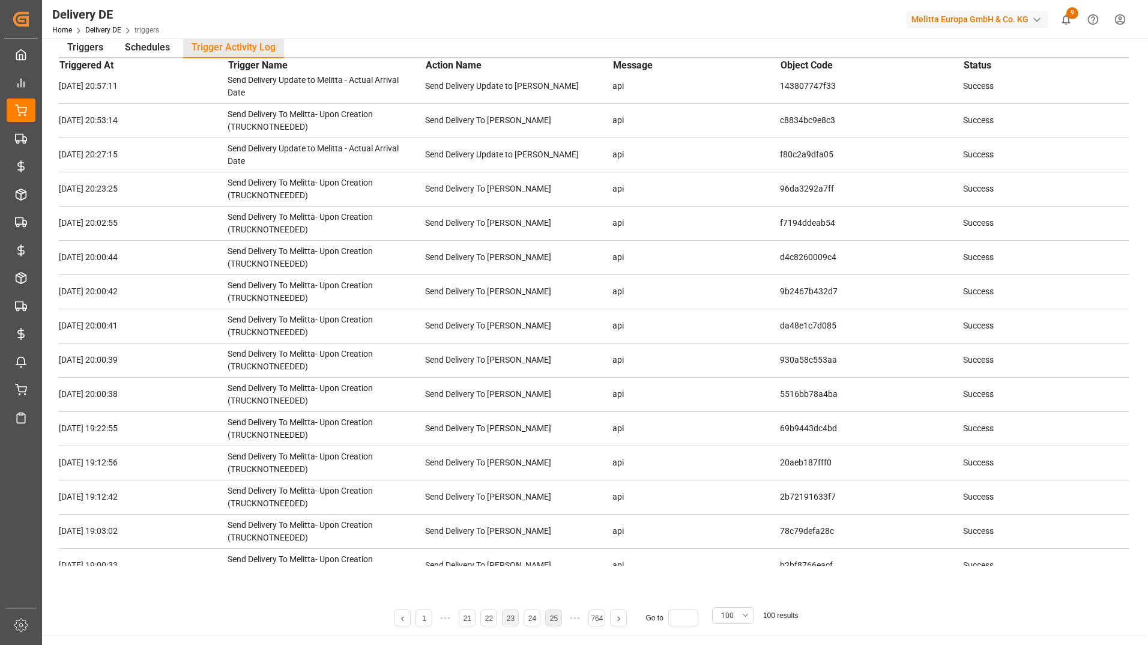
click at [557, 623] on li "25" at bounding box center [553, 617] width 17 height 17
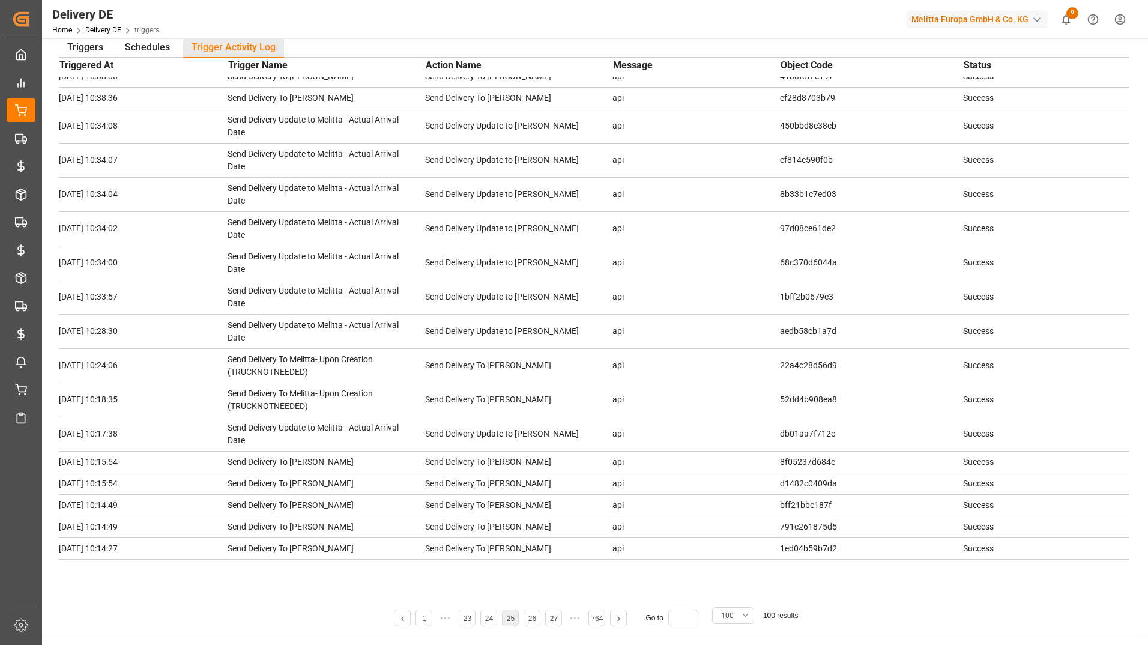
scroll to position [278, 0]
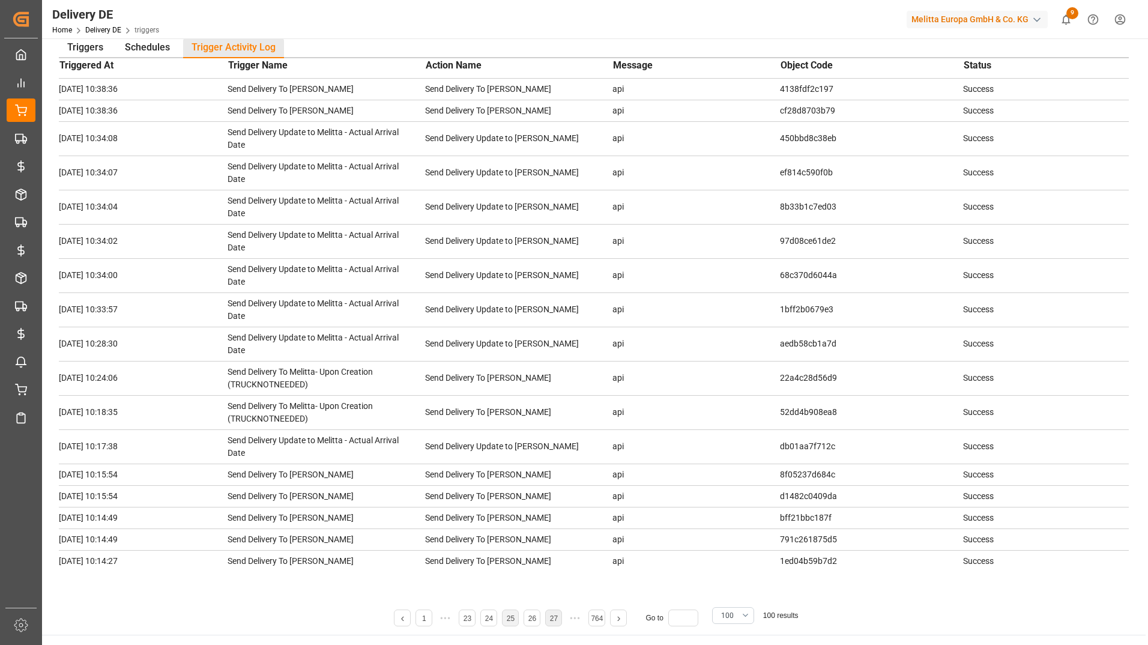
click at [557, 623] on li "27" at bounding box center [553, 617] width 17 height 17
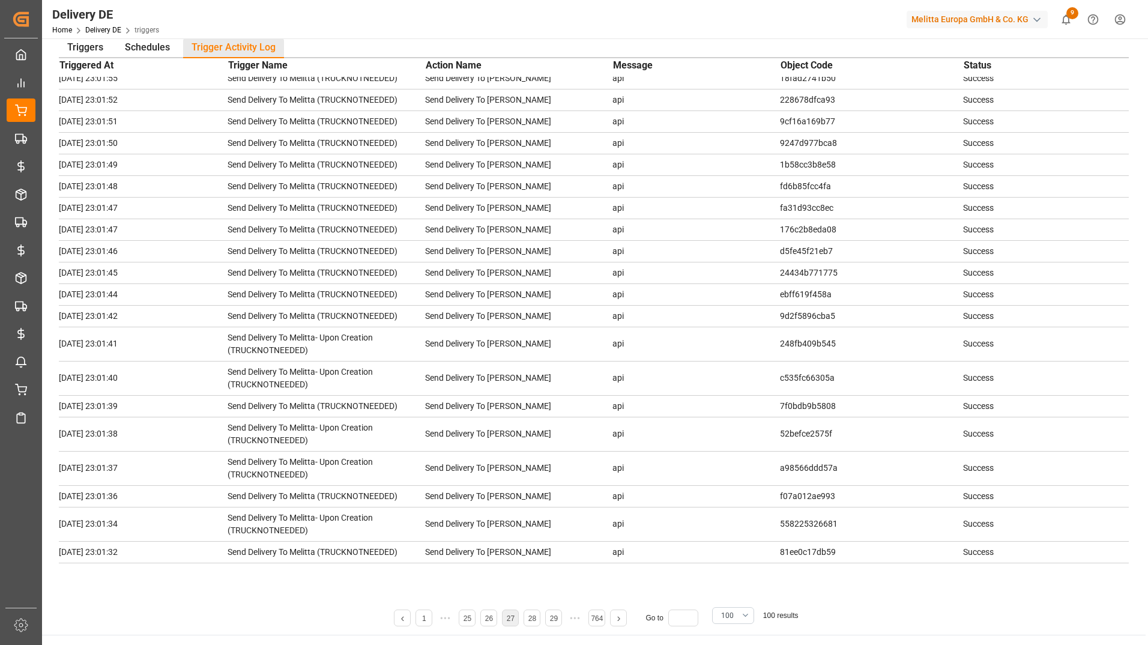
scroll to position [202, 0]
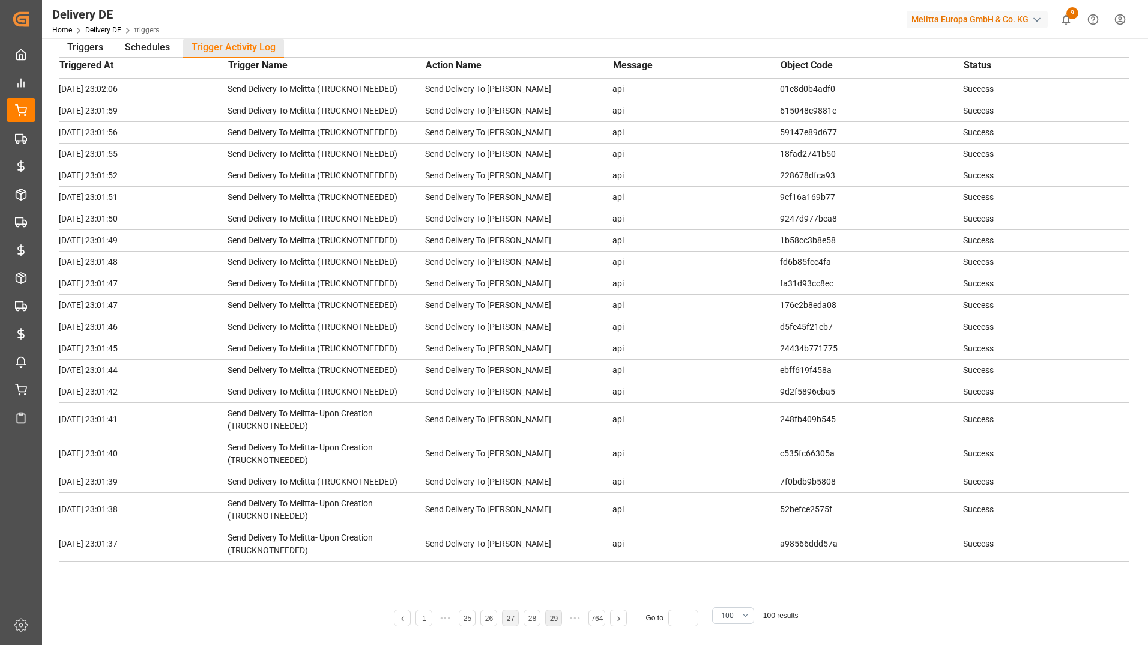
click at [557, 623] on li "29" at bounding box center [553, 617] width 17 height 17
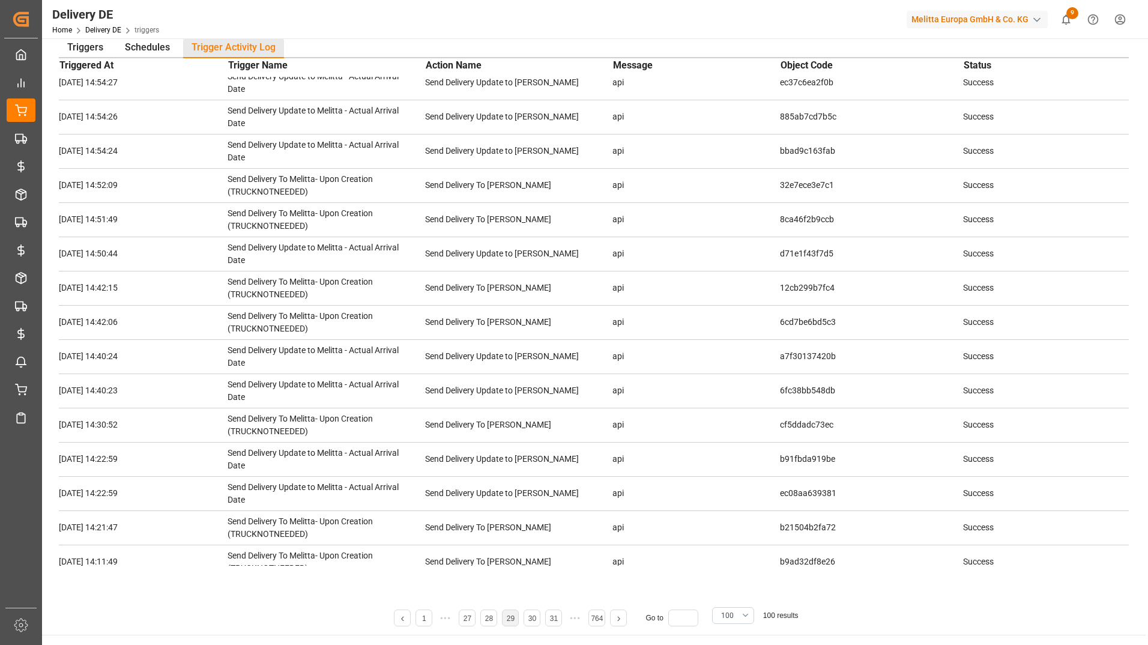
scroll to position [1400, 0]
